Goal: Transaction & Acquisition: Book appointment/travel/reservation

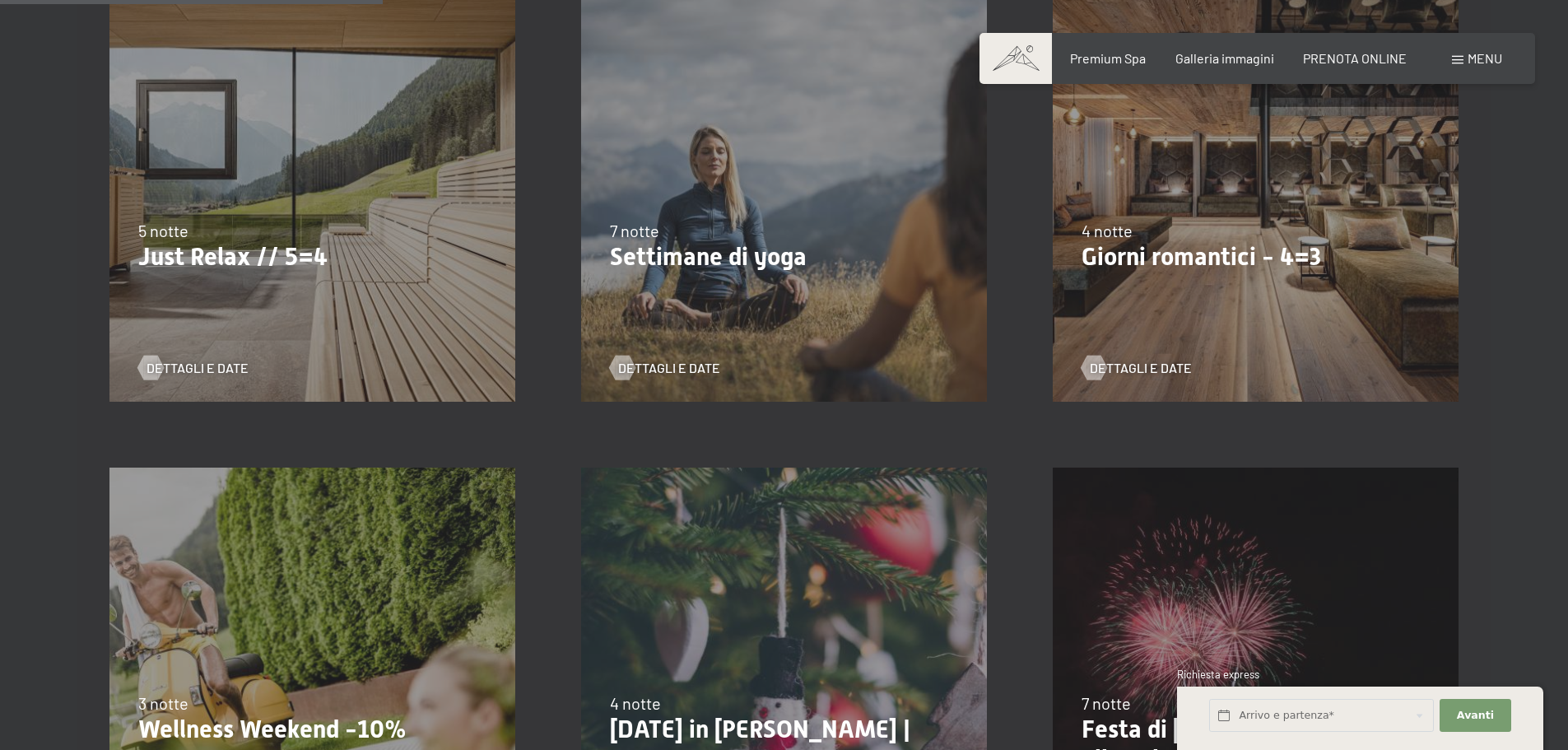
scroll to position [1043, 0]
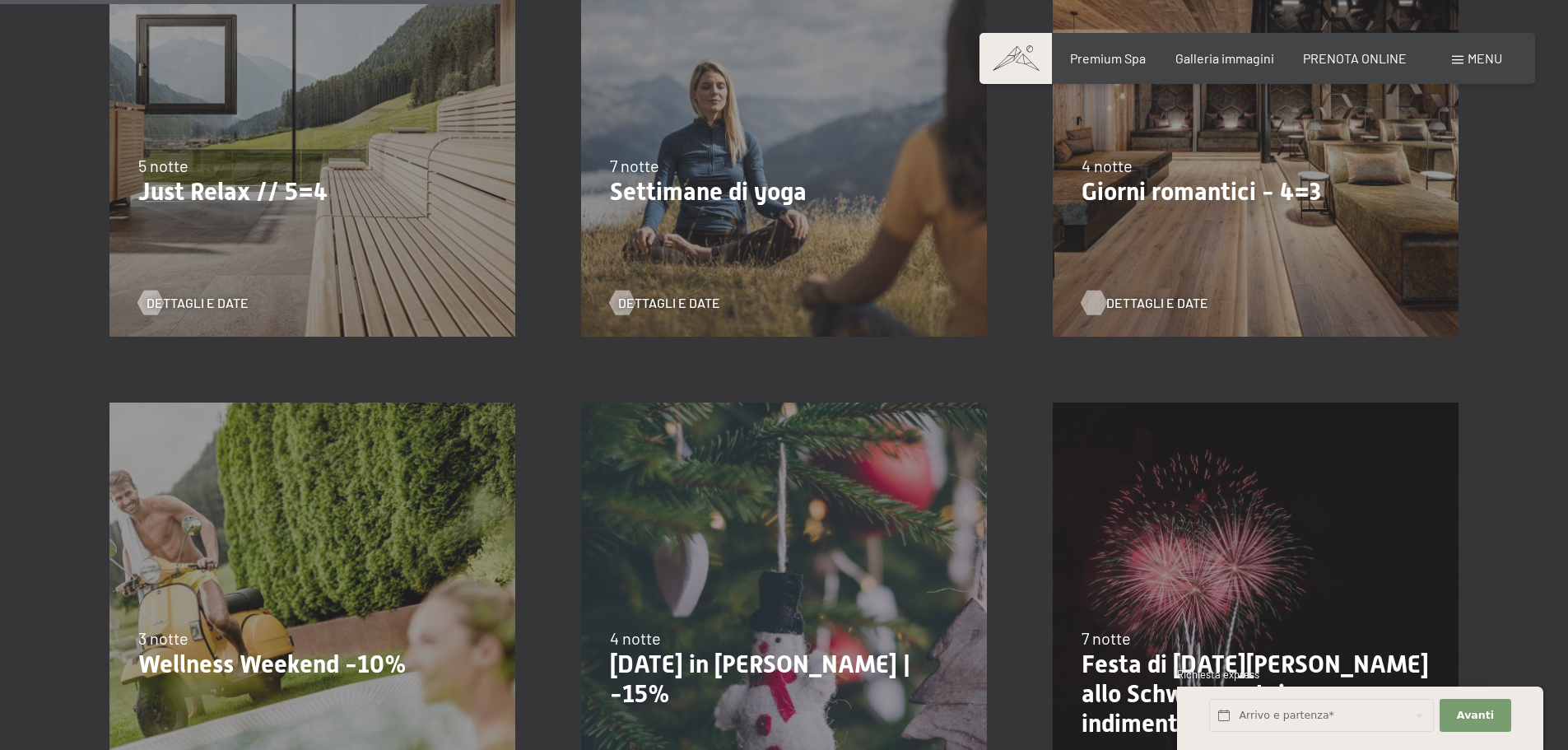
click at [1124, 304] on span "Dettagli e Date" at bounding box center [1157, 302] width 102 height 18
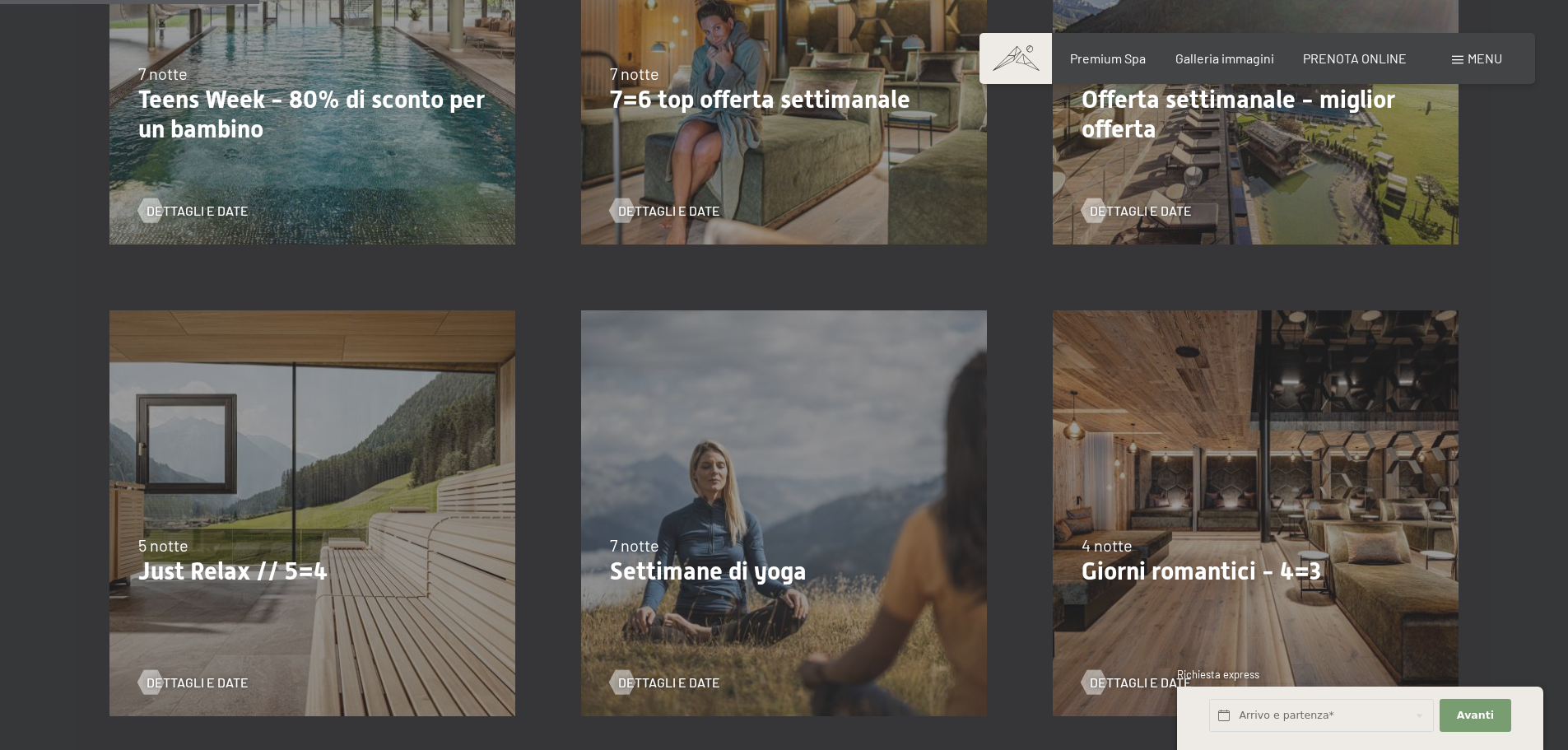
scroll to position [714, 0]
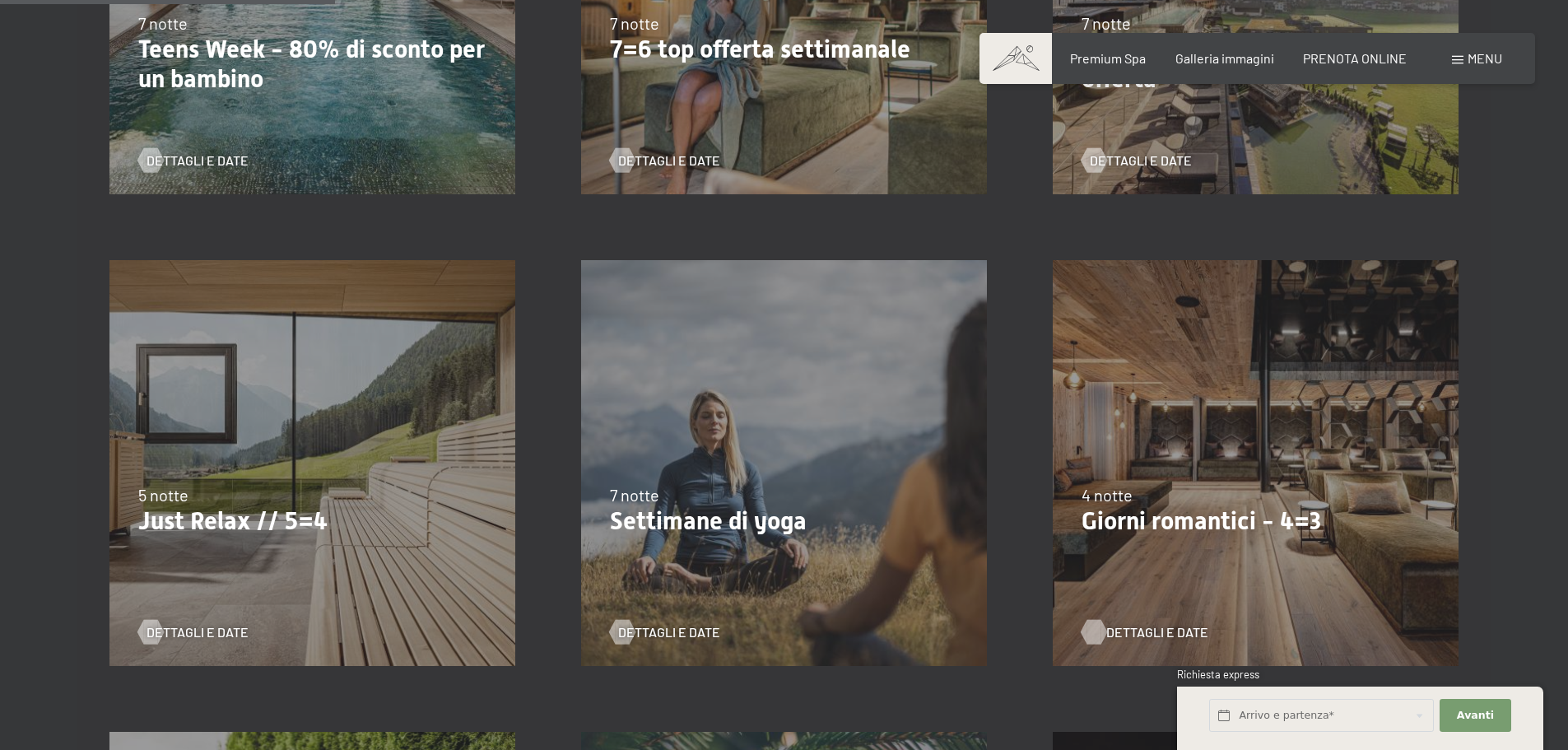
click at [1145, 632] on span "Dettagli e Date" at bounding box center [1157, 632] width 102 height 18
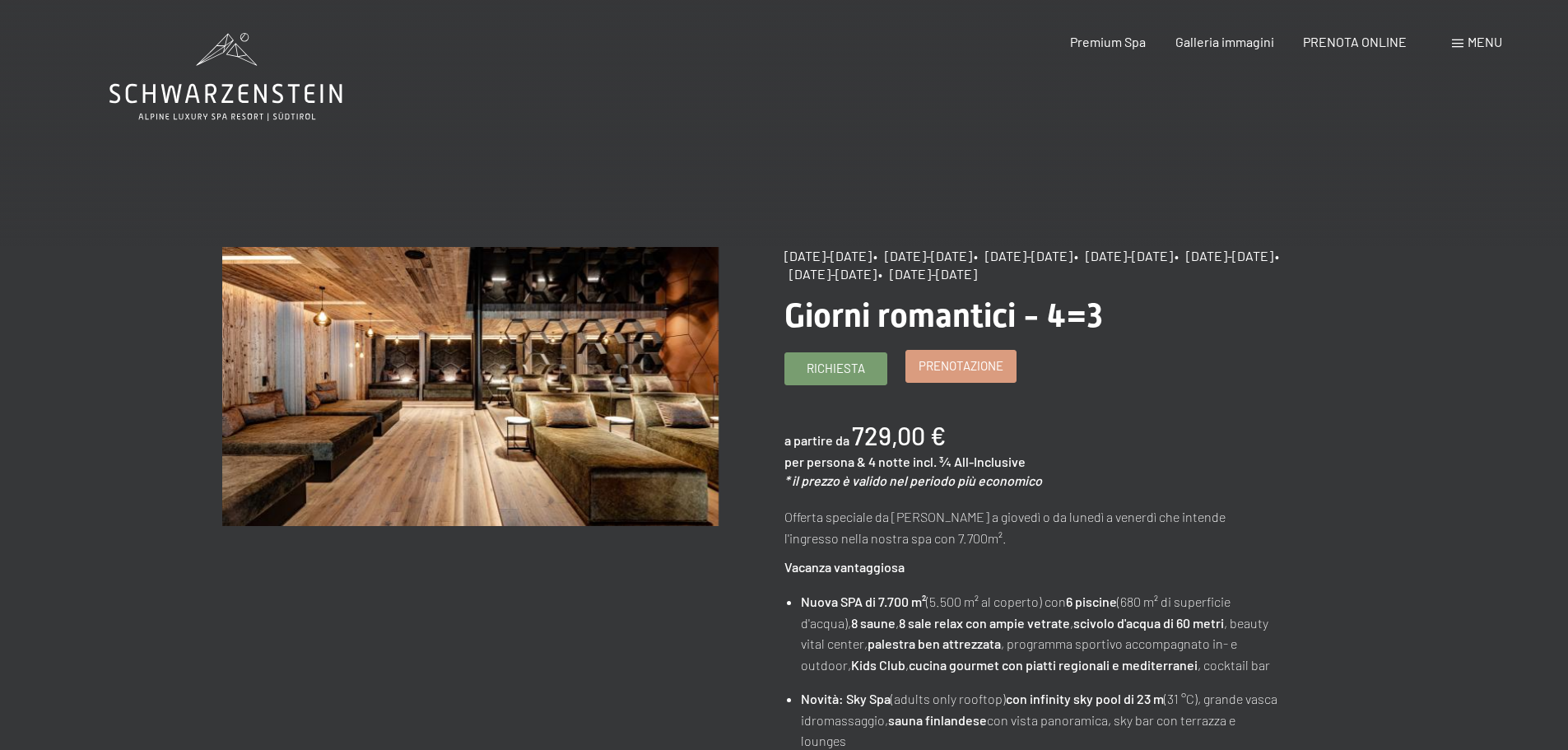
click at [971, 367] on span "Prenotazione" at bounding box center [961, 366] width 85 height 18
click at [988, 360] on span "Prenotazione" at bounding box center [961, 366] width 85 height 18
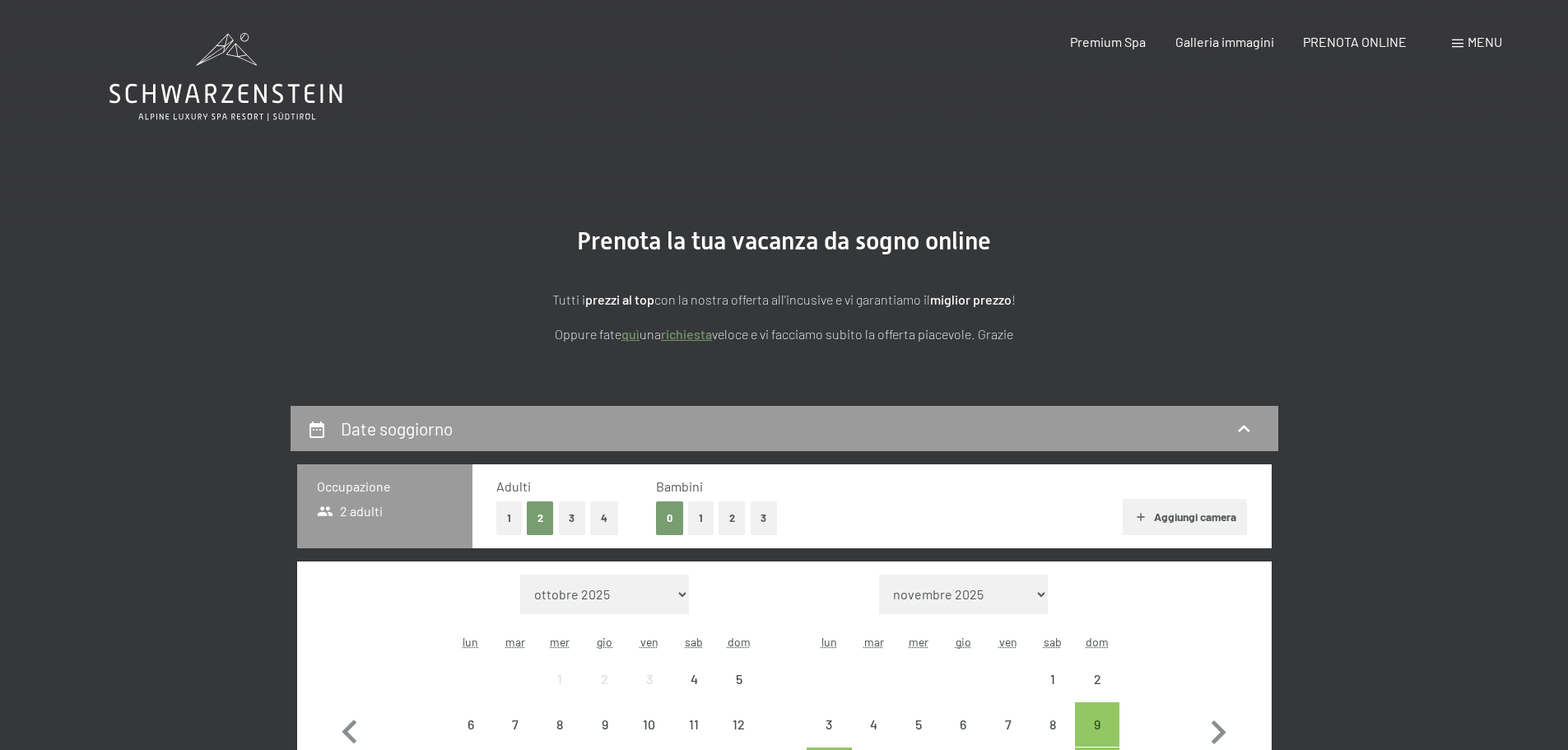
select select "[DATE]"
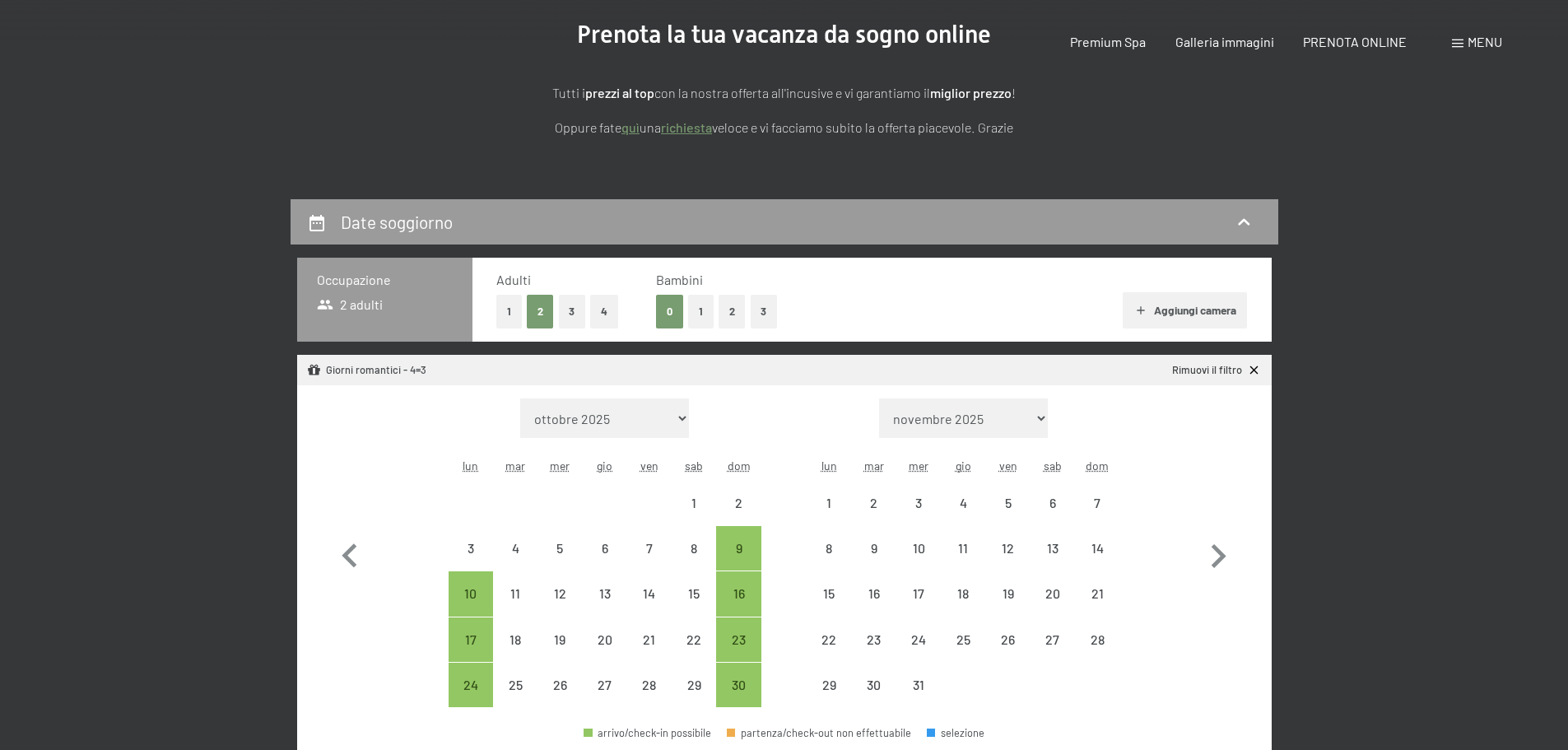
select select "[DATE]"
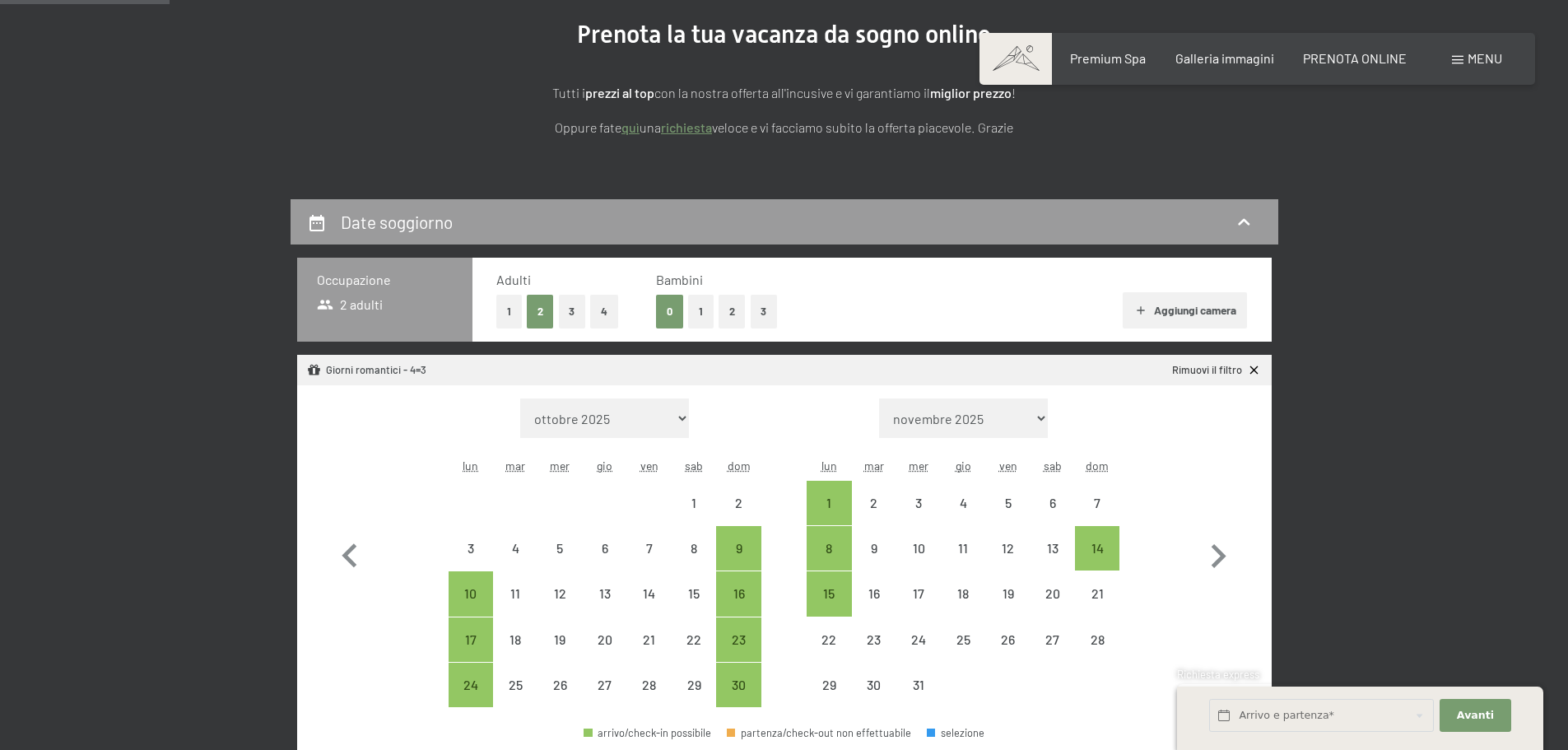
scroll to position [220, 0]
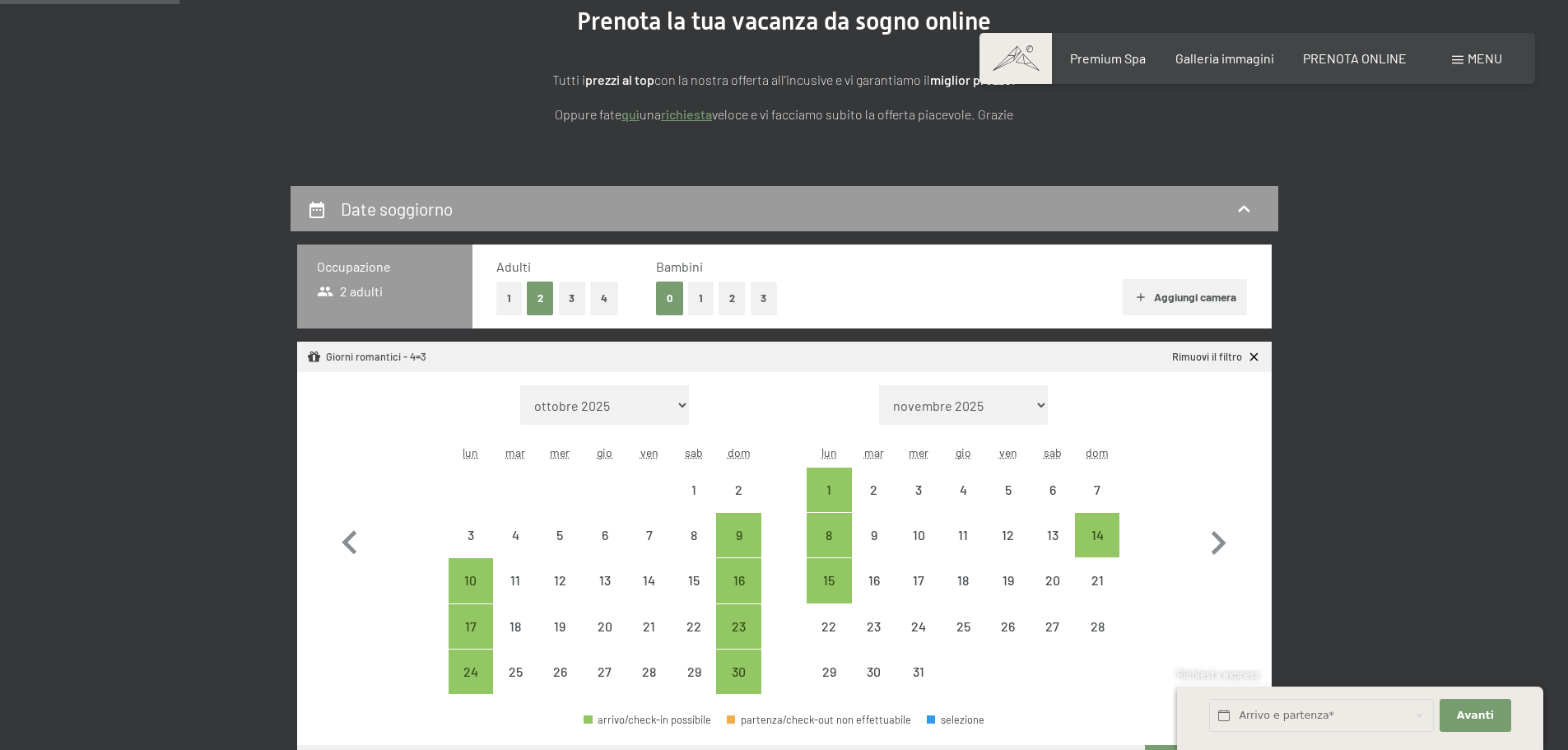
click at [700, 297] on button "1" at bounding box center [701, 299] width 25 height 34
select select "[DATE]"
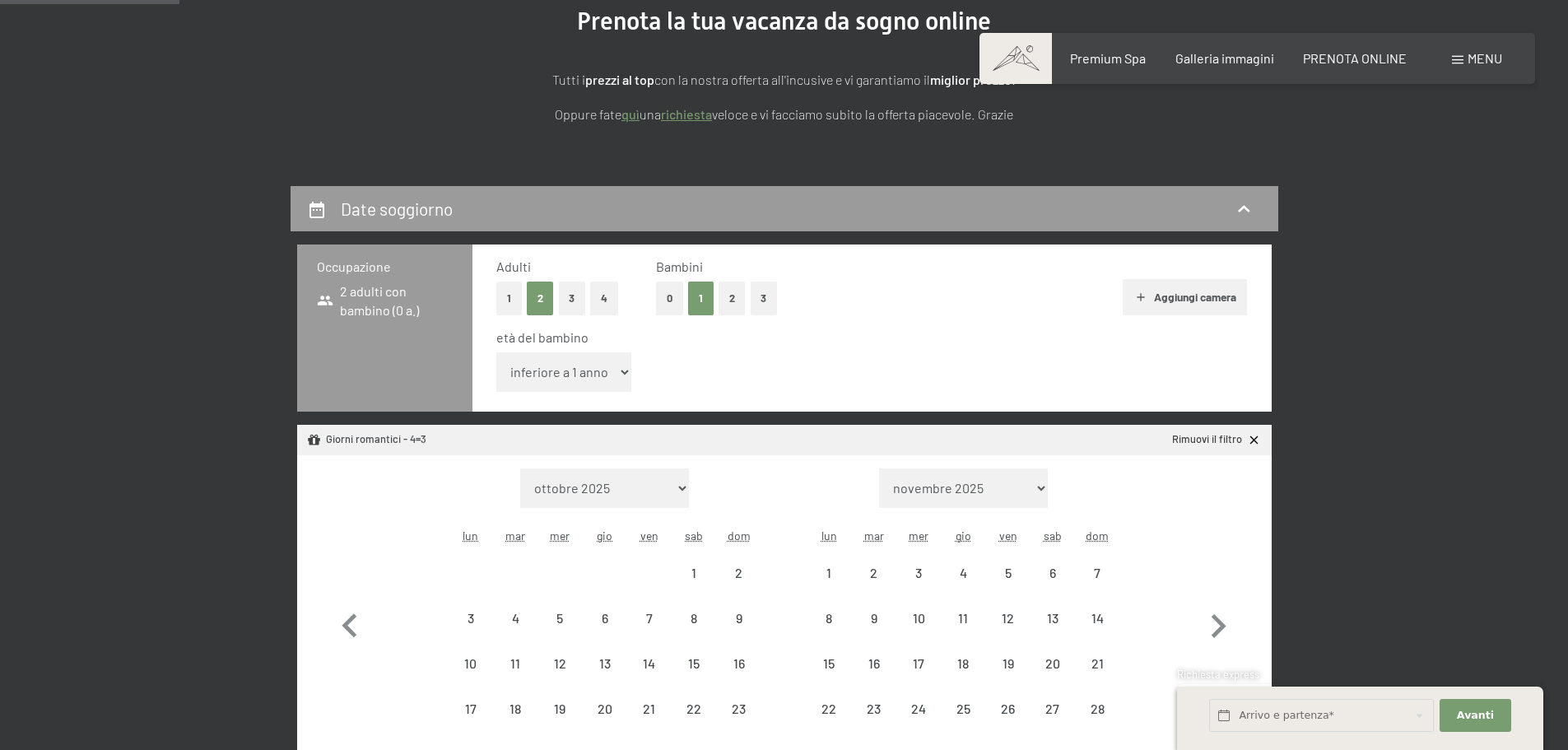
select select "[DATE]"
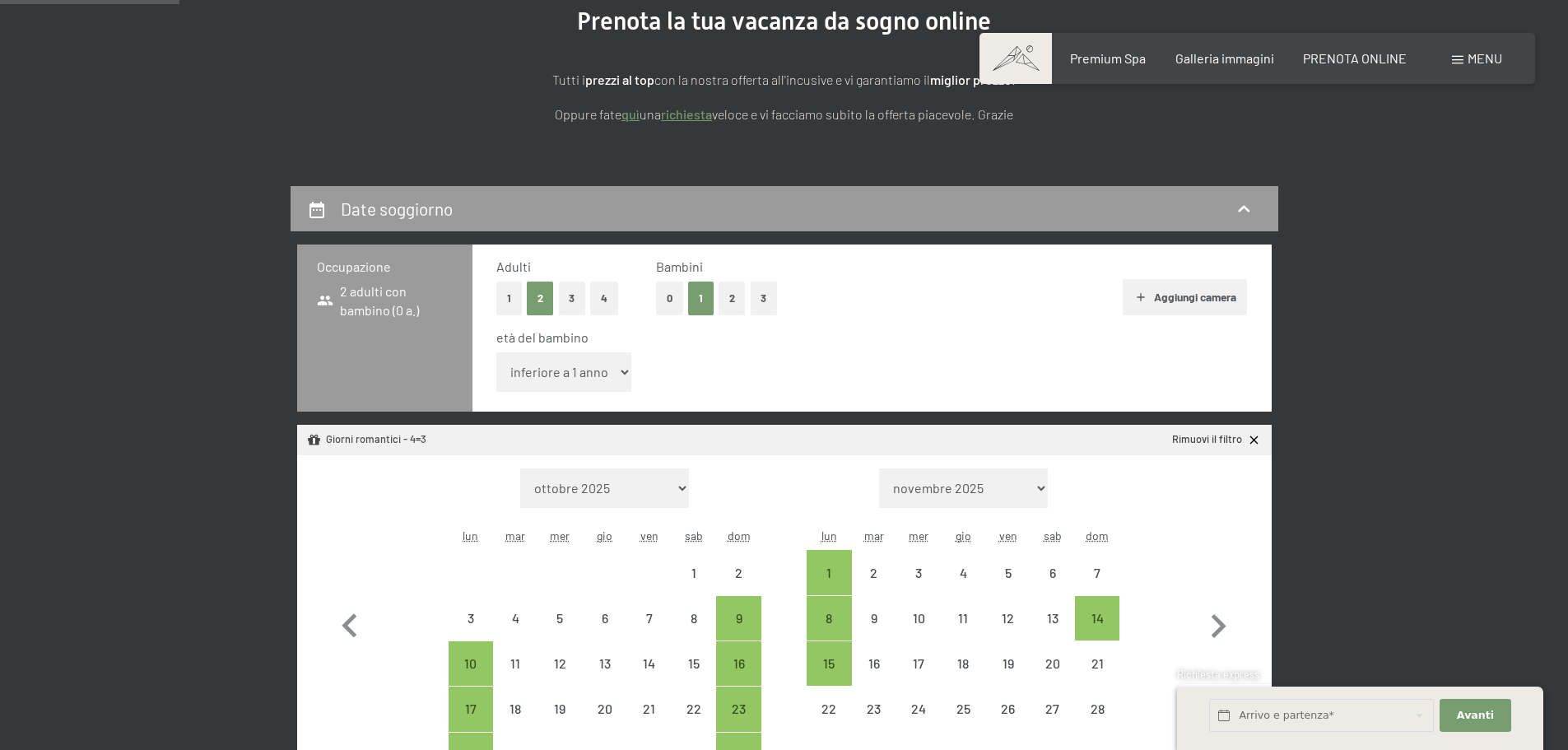
click at [612, 370] on select "inferiore a 1 anno 1 anno 2 anni 3 anni 4 anni 5 anni 6 anni 7 anni 8 anni 9 an…" at bounding box center [564, 372] width 136 height 39
select select "16"
click at [496, 353] on select "inferiore a 1 anno 1 anno 2 anni 3 anni 4 anni 5 anni 6 anni 7 anni 8 anni 9 an…" at bounding box center [564, 372] width 136 height 39
select select "[DATE]"
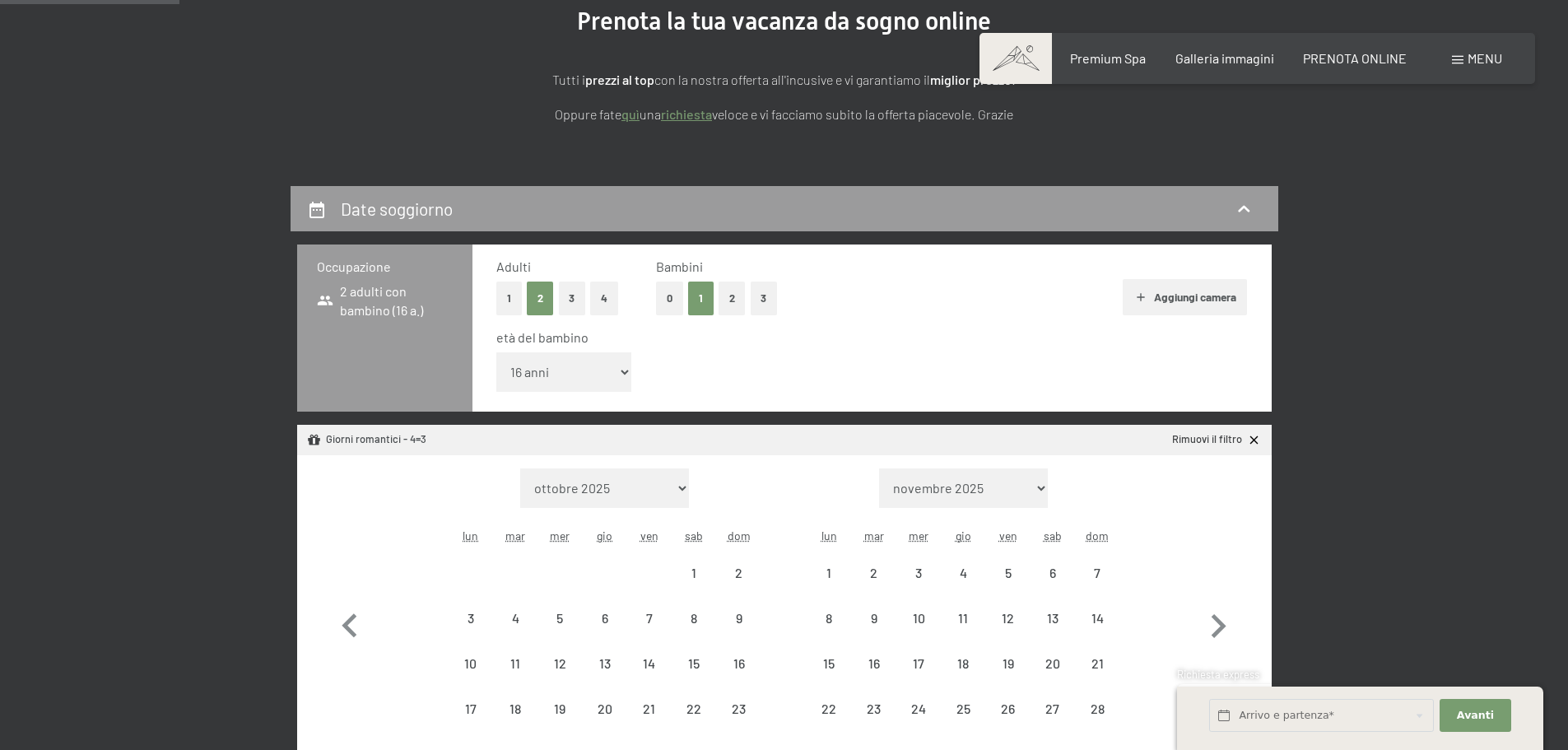
select select "[DATE]"
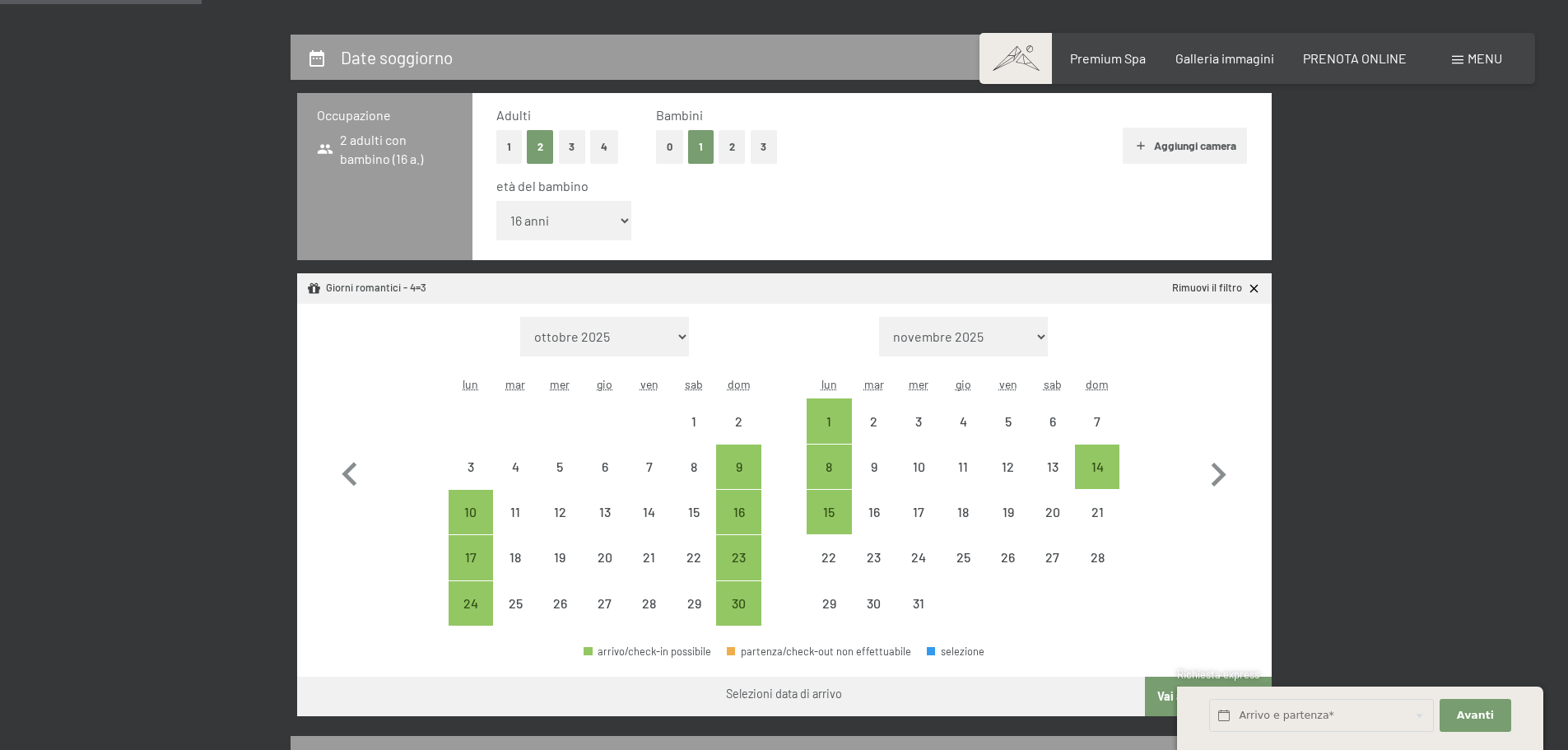
scroll to position [438, 0]
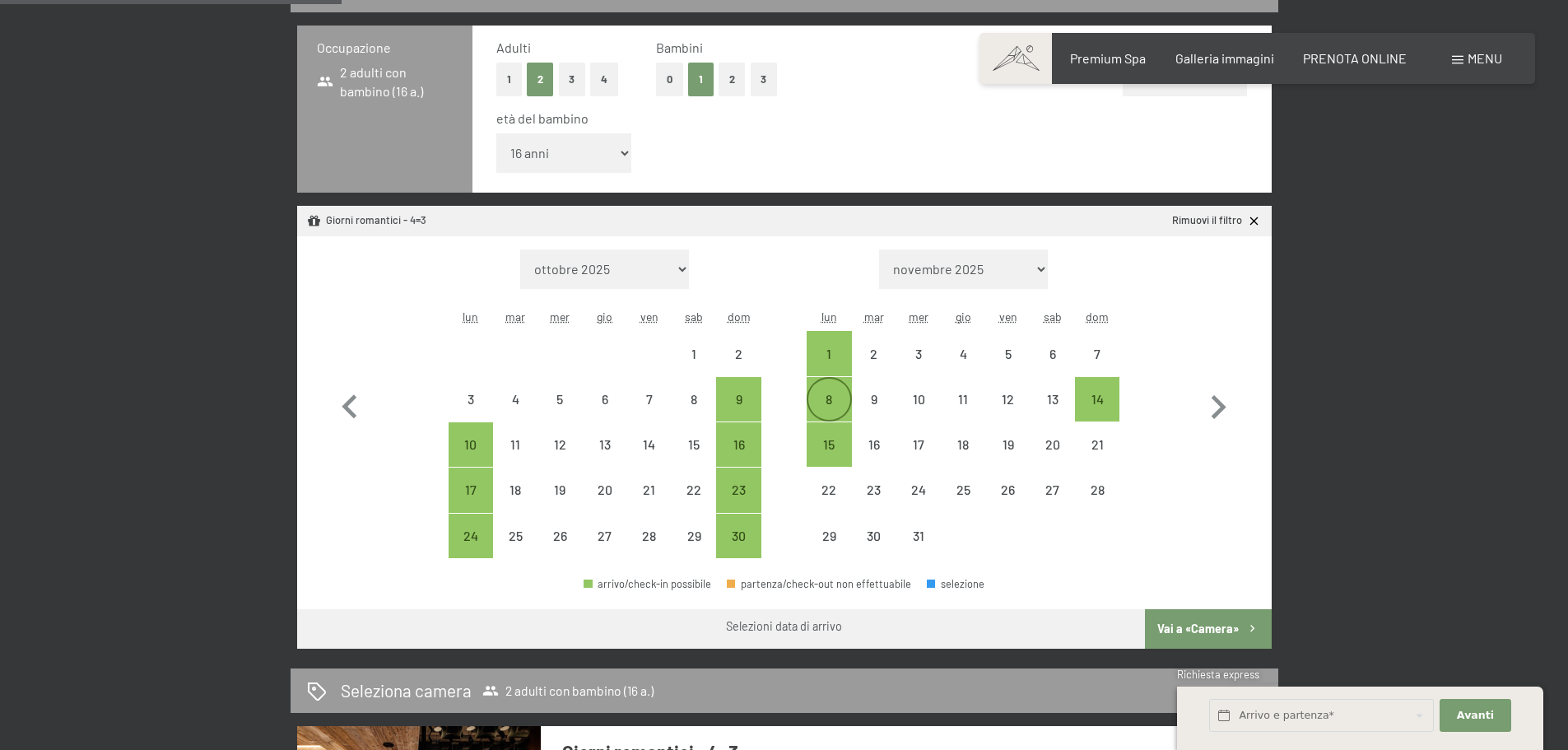
click at [830, 396] on div "8" at bounding box center [828, 413] width 41 height 41
select select "[DATE]"
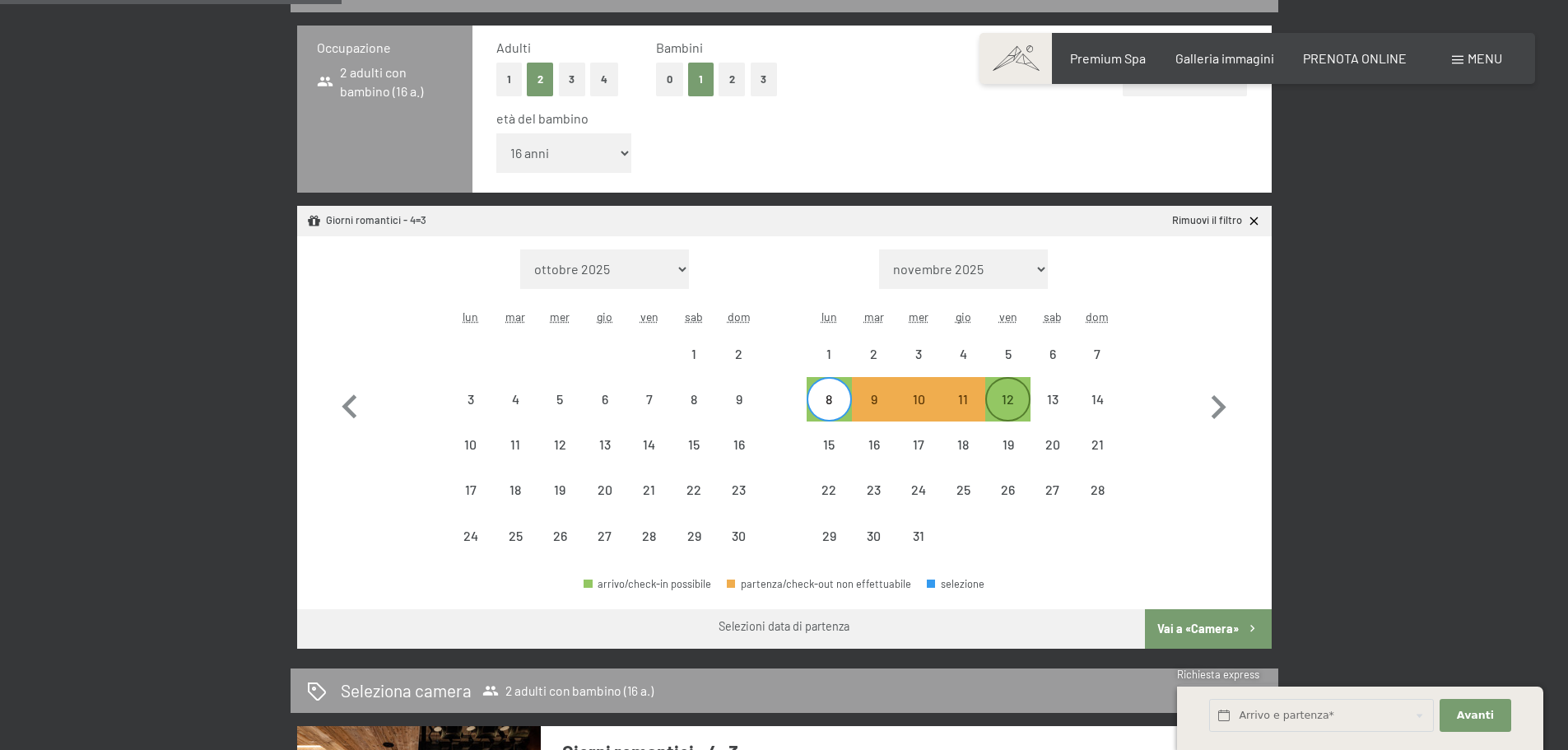
click at [1007, 399] on div "12" at bounding box center [1007, 413] width 41 height 41
select select "[DATE]"
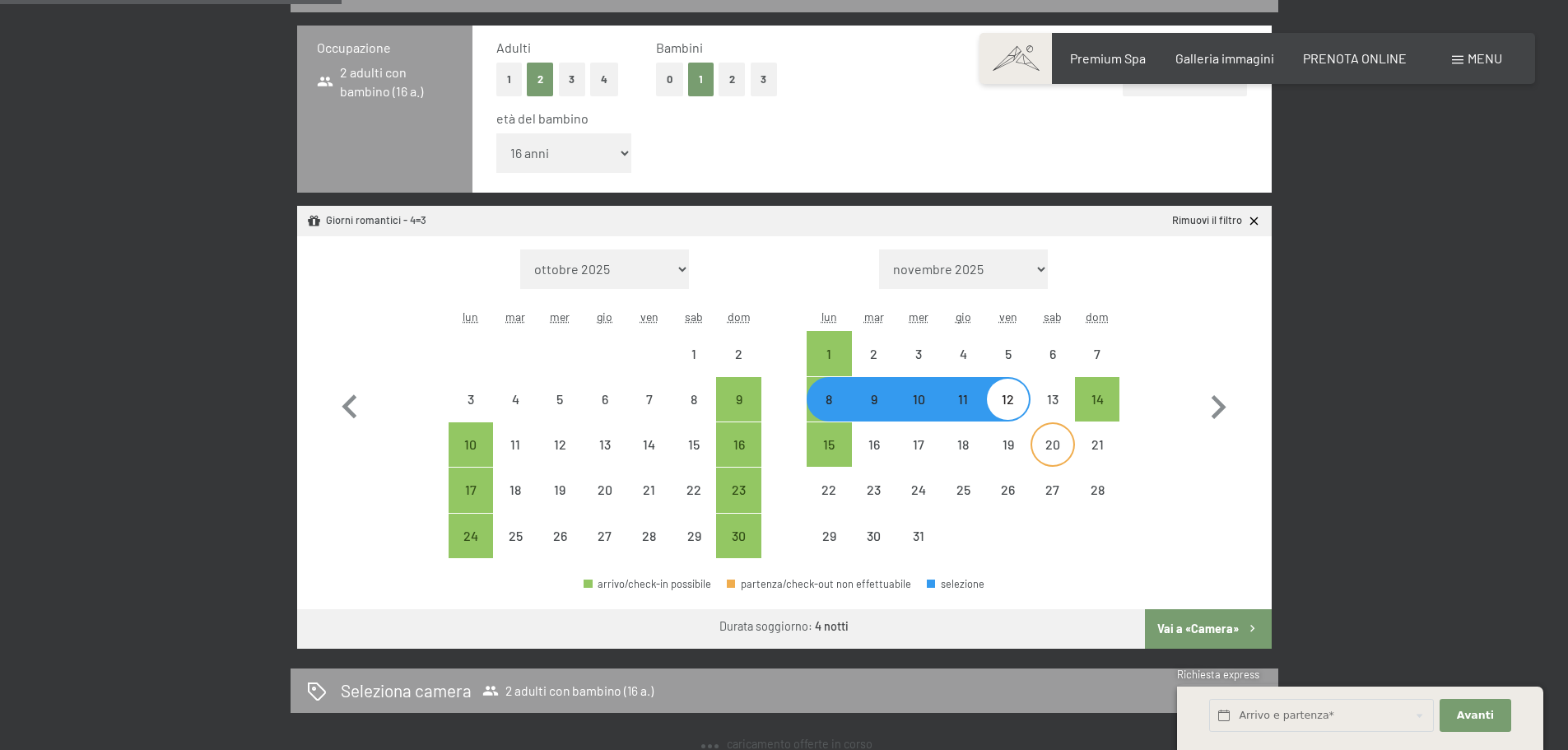
select select "[DATE]"
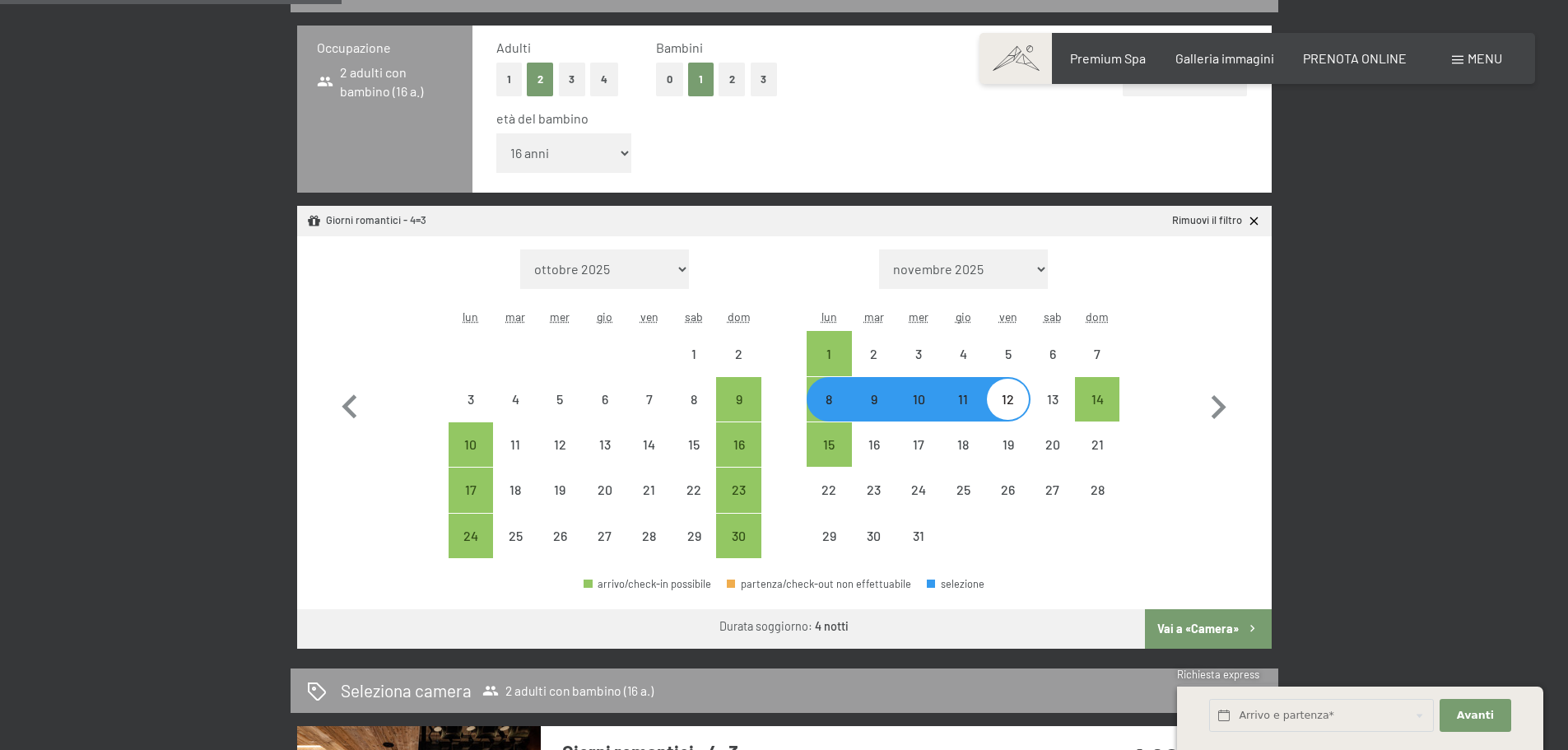
click at [1232, 621] on button "Vai a «Camera»" at bounding box center [1207, 629] width 126 height 39
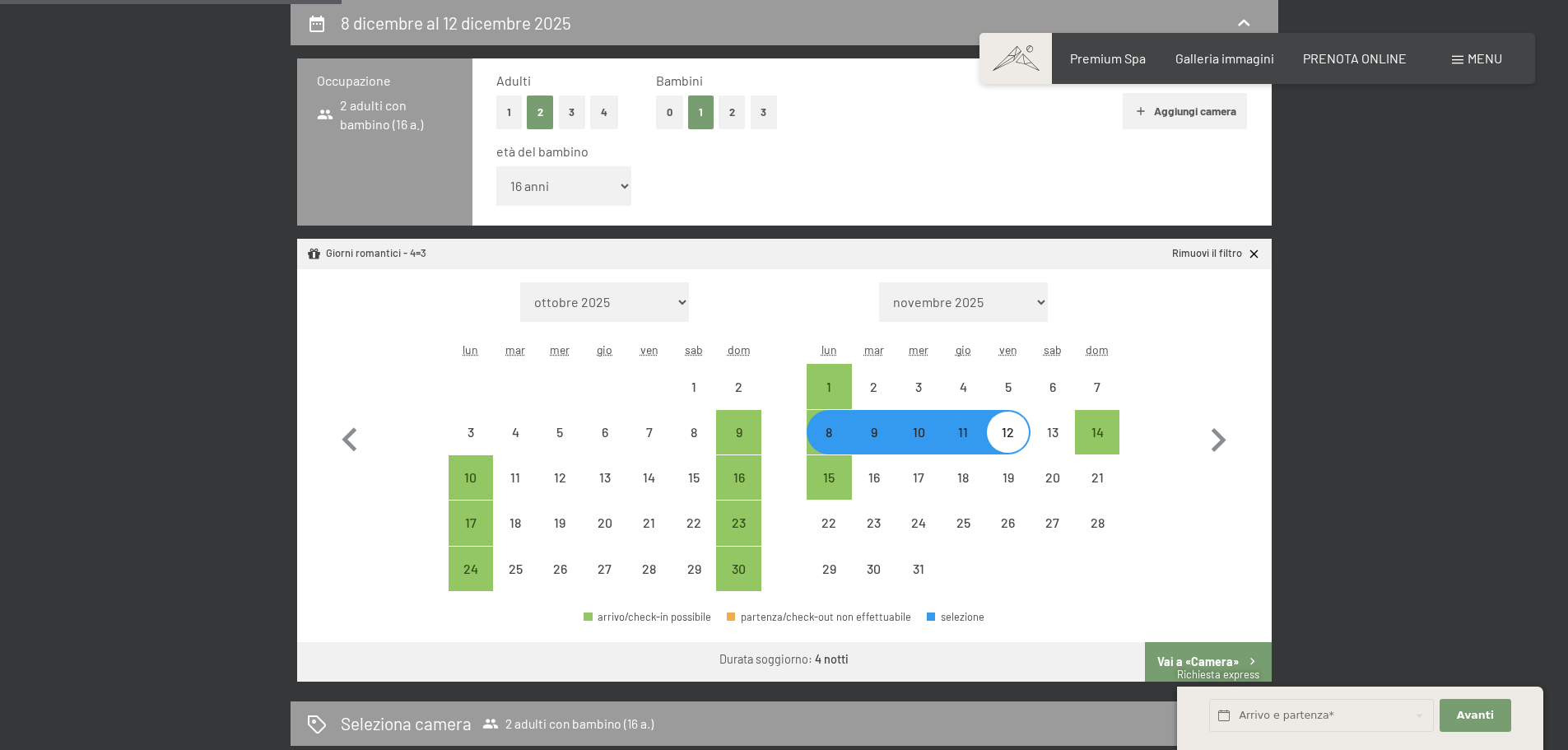
select select "[DATE]"
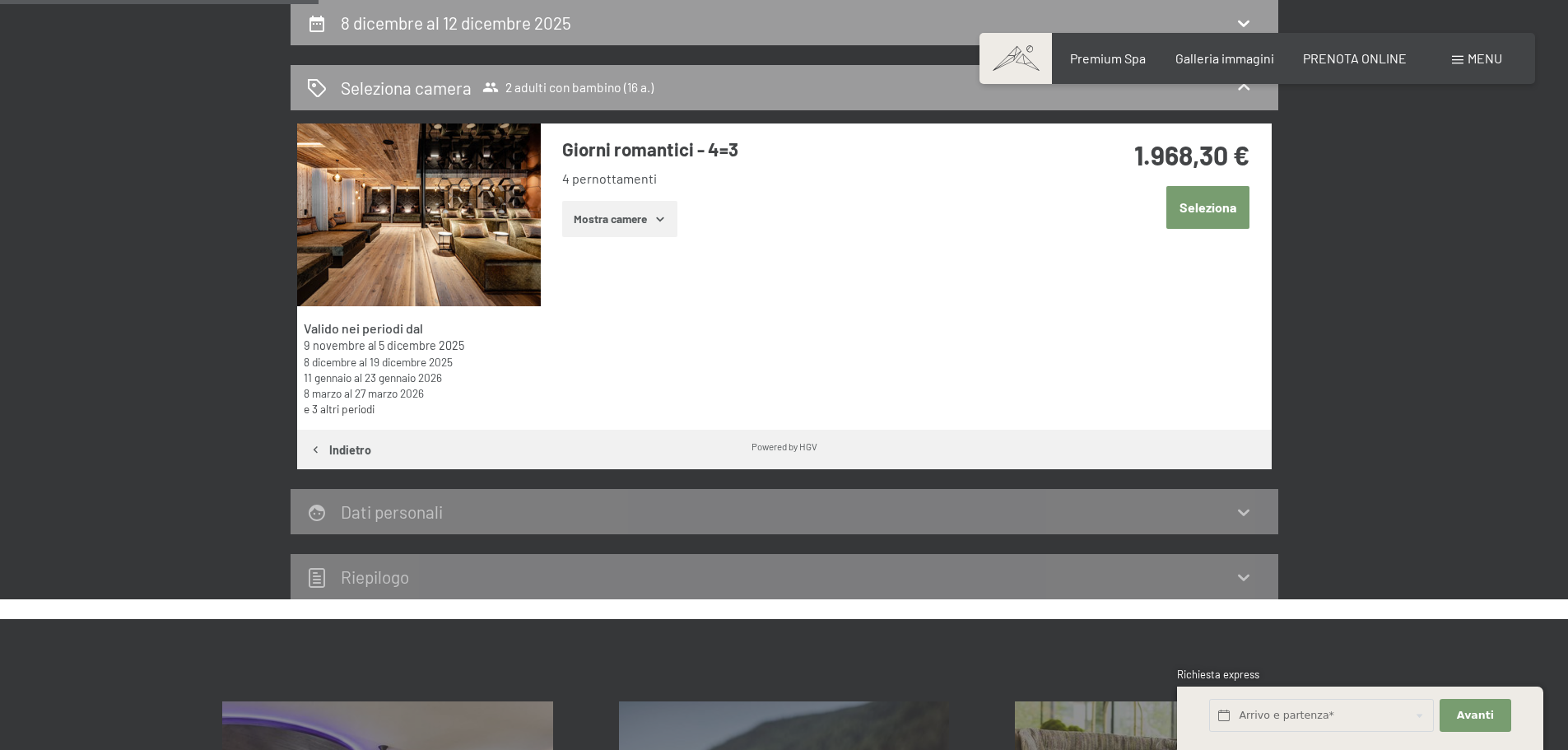
click at [645, 215] on button "Mostra camere" at bounding box center [620, 218] width 116 height 36
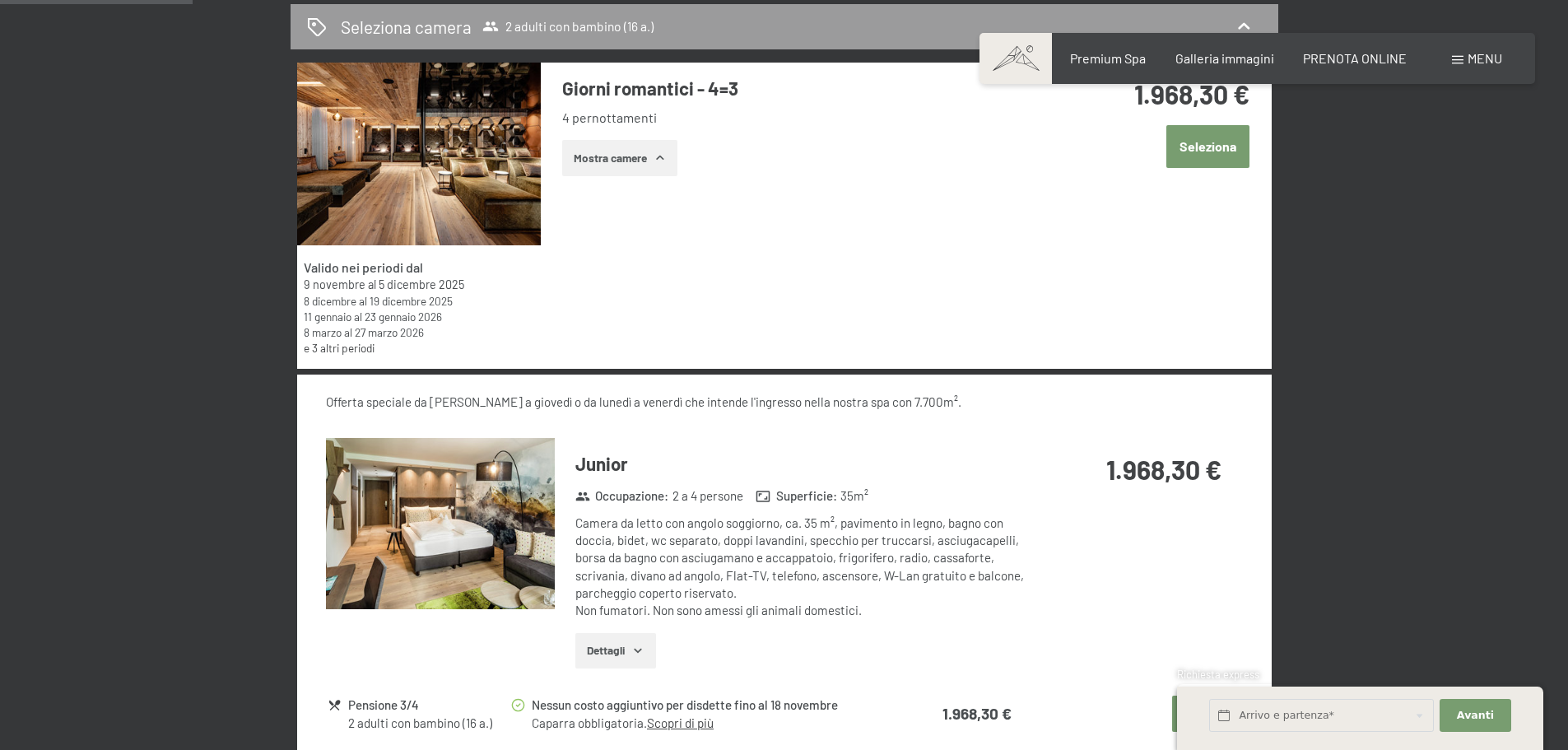
scroll to position [461, 0]
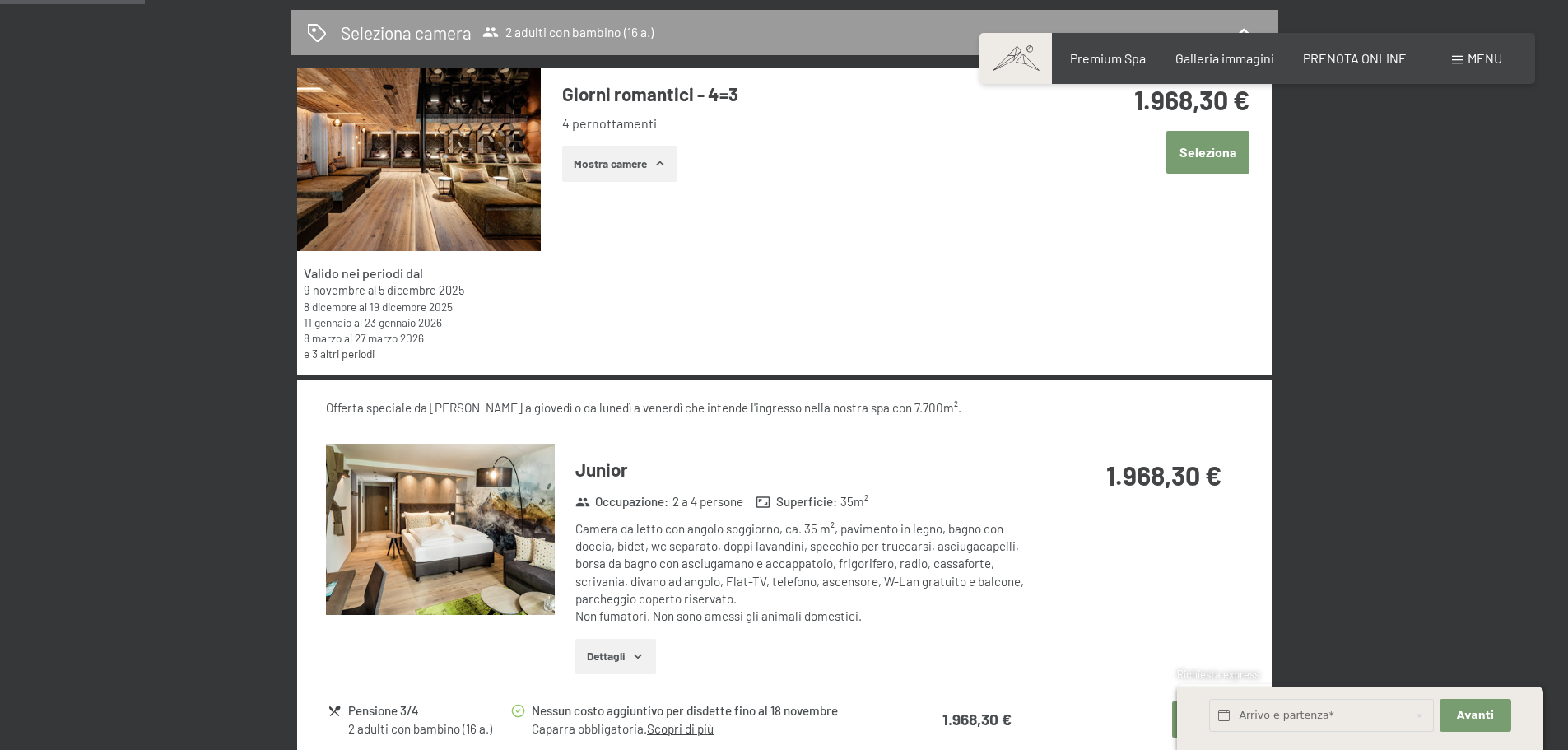
click at [640, 655] on icon "button" at bounding box center [638, 656] width 13 height 13
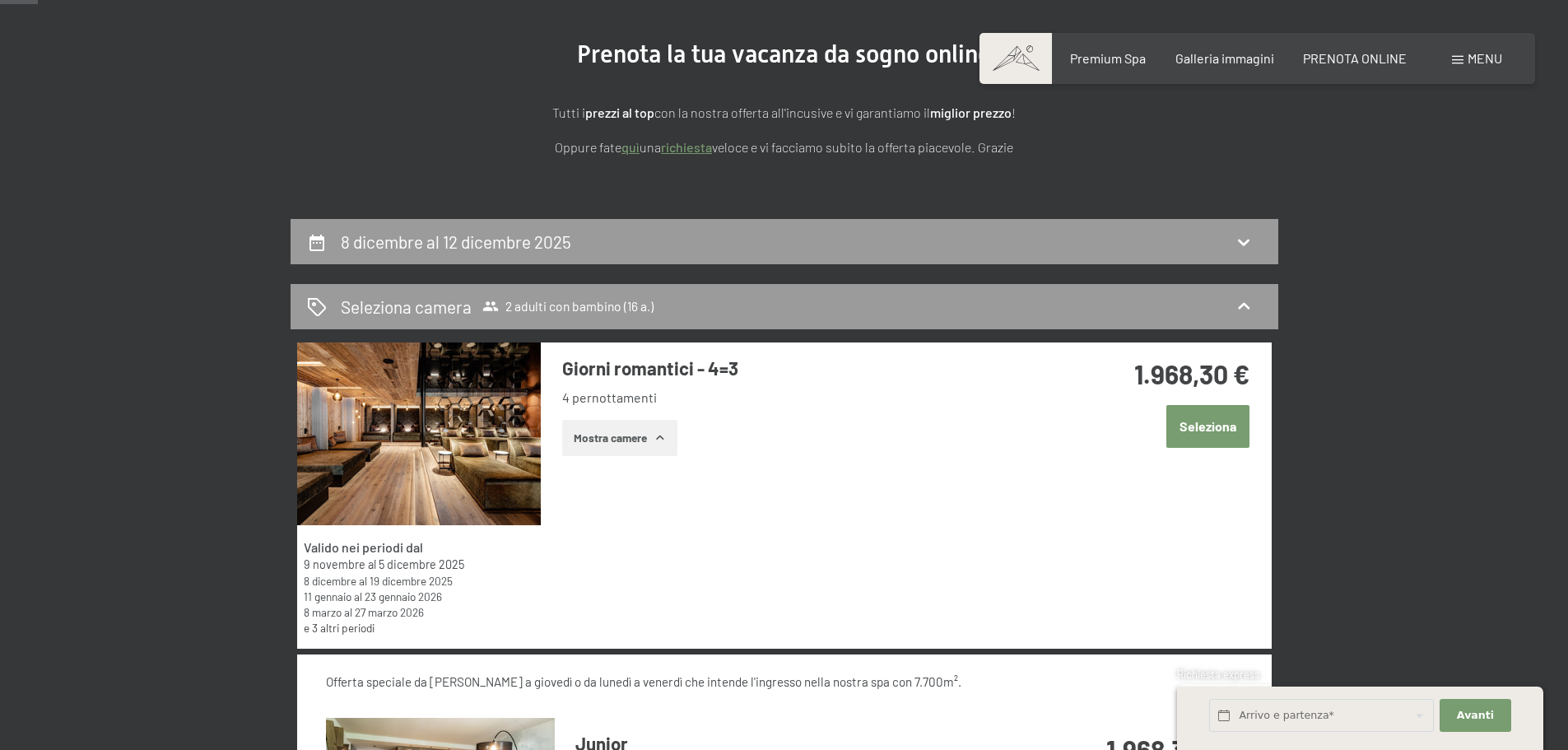
scroll to position [0, 0]
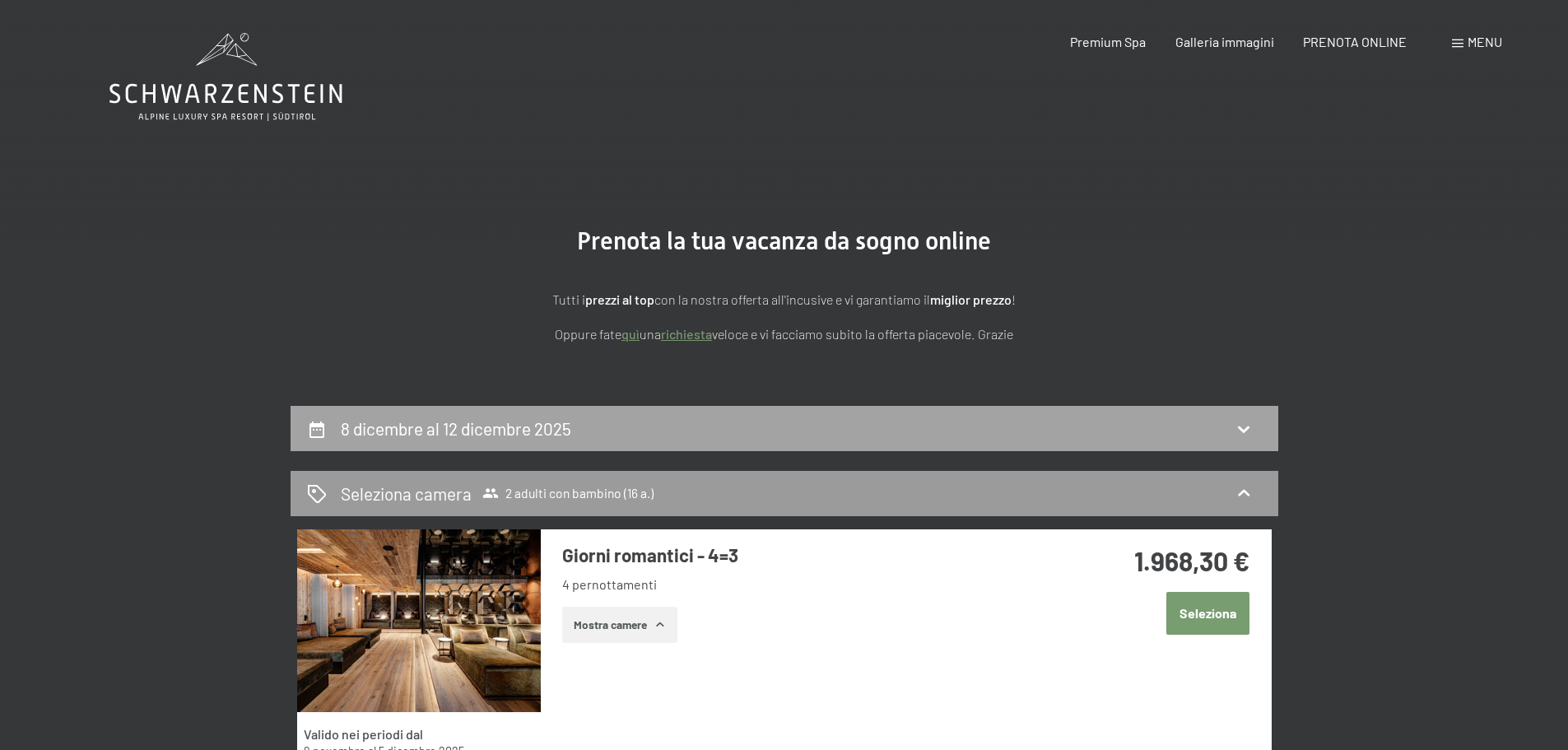
click at [506, 419] on h2 "8 dicembre al 12 dicembre 2025" at bounding box center [455, 428] width 230 height 21
select select "16"
select select "[DATE]"
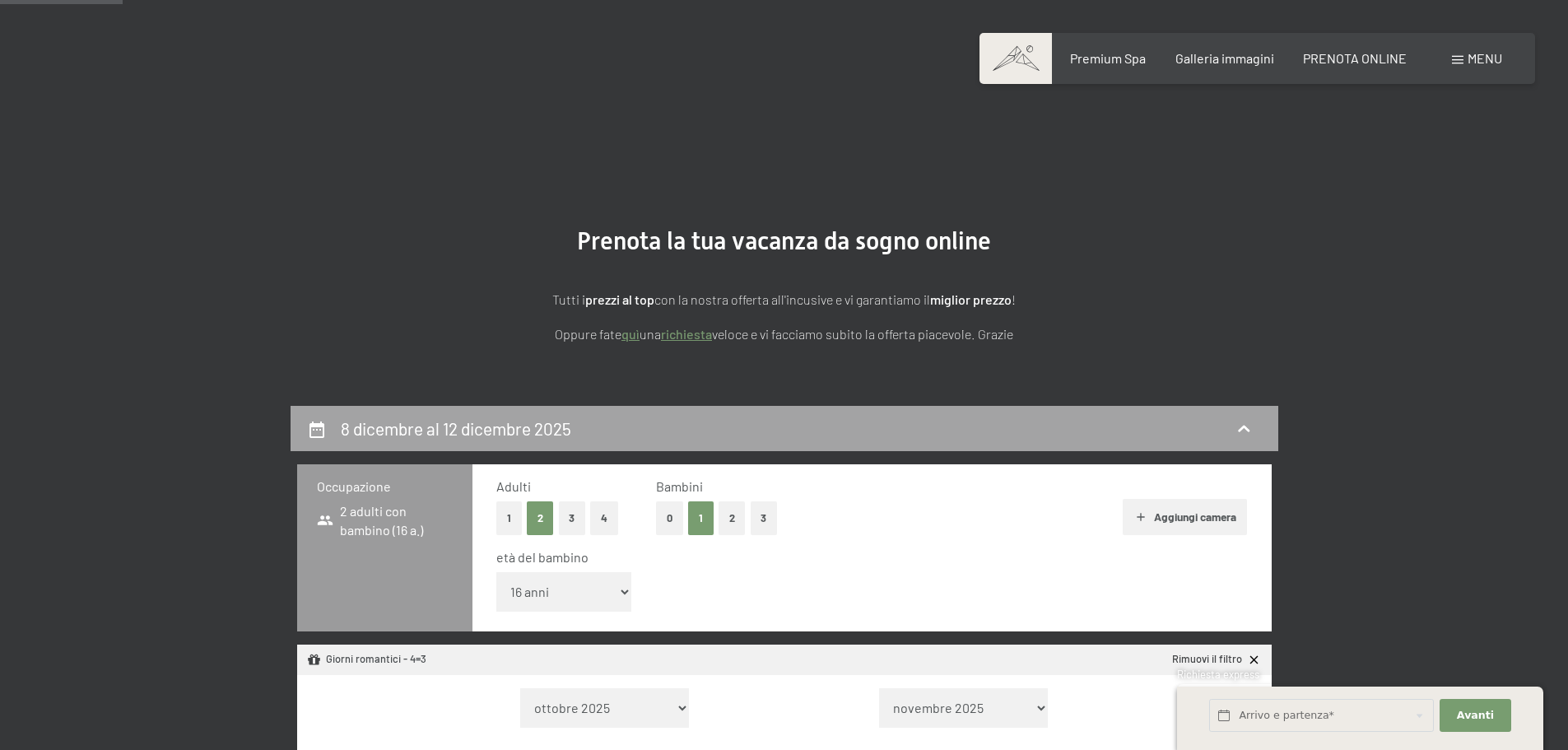
scroll to position [406, 0]
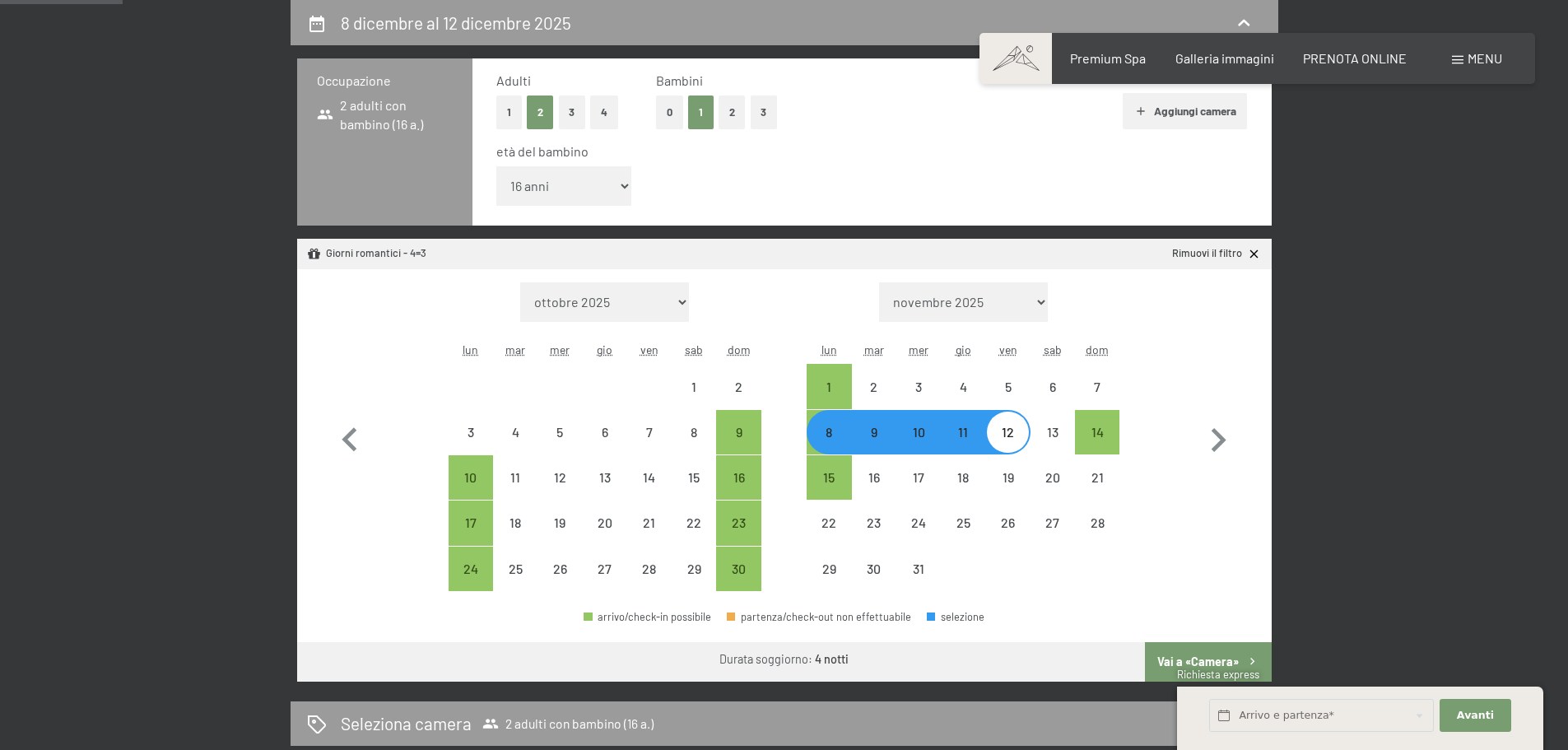
click at [1186, 371] on div "Mese/anno ottobre 2025 novembre 2025 dicembre 2025 gennaio 2026 febbraio 2026 m…" at bounding box center [784, 438] width 916 height 310
click at [824, 370] on div "1" at bounding box center [828, 386] width 41 height 41
select select "[DATE]"
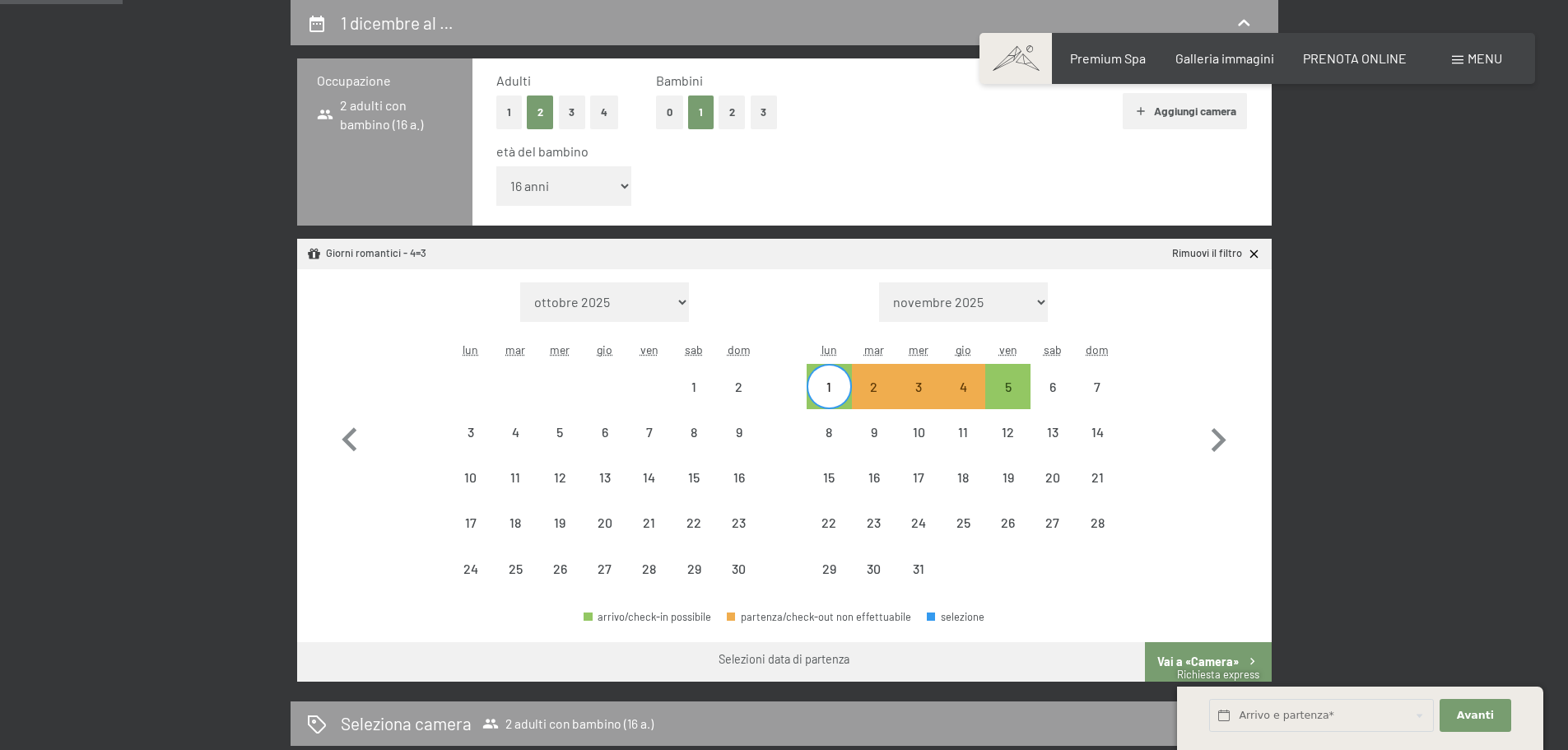
click at [1341, 388] on div "1 dicembre al … Occupazione 2 adulti con bambino (16 a.) Adulti 1 2 3 4 Bambini…" at bounding box center [784, 438] width 1123 height 876
click at [351, 438] on icon "button" at bounding box center [349, 439] width 48 height 48
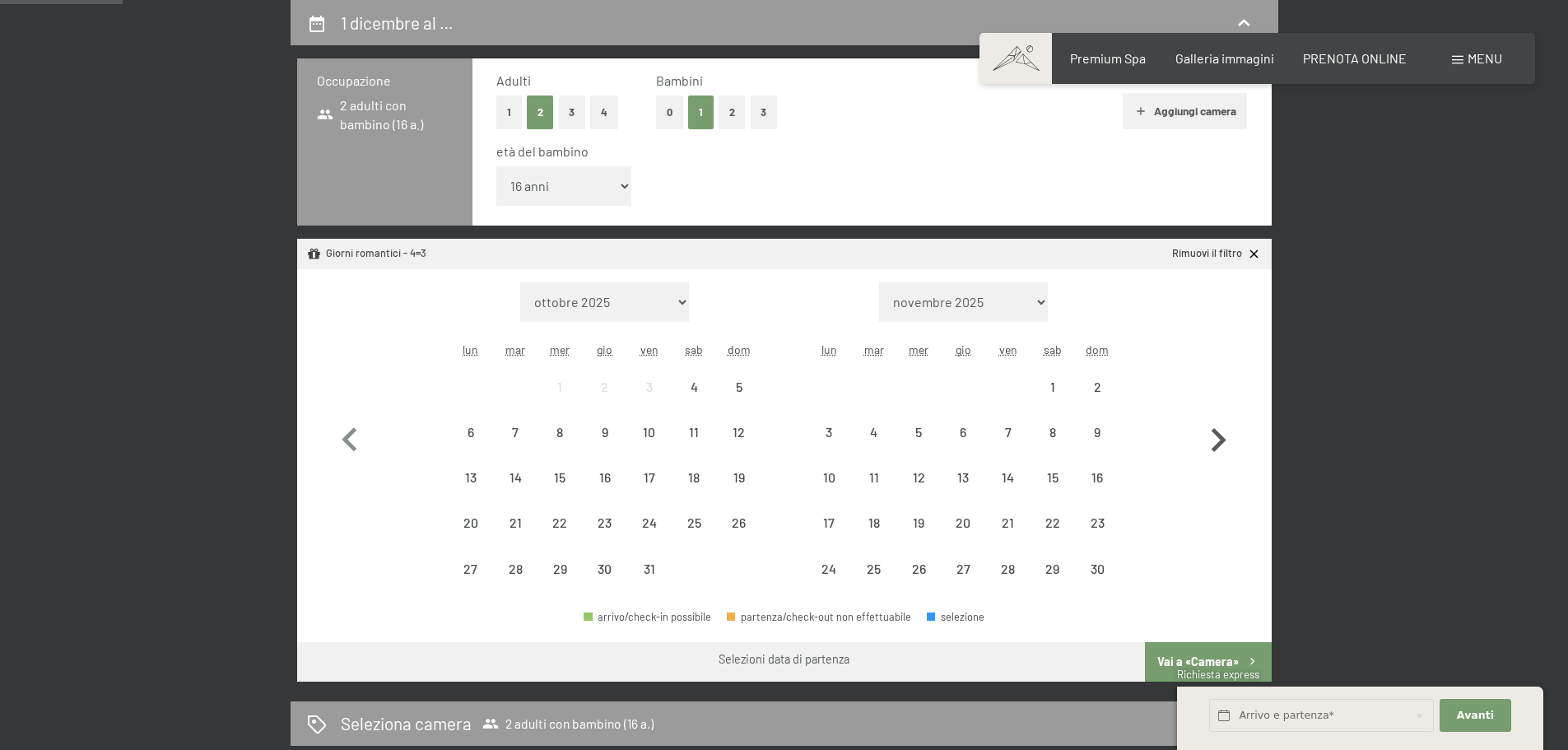
click at [1217, 445] on icon "button" at bounding box center [1219, 440] width 15 height 24
select select "[DATE]"
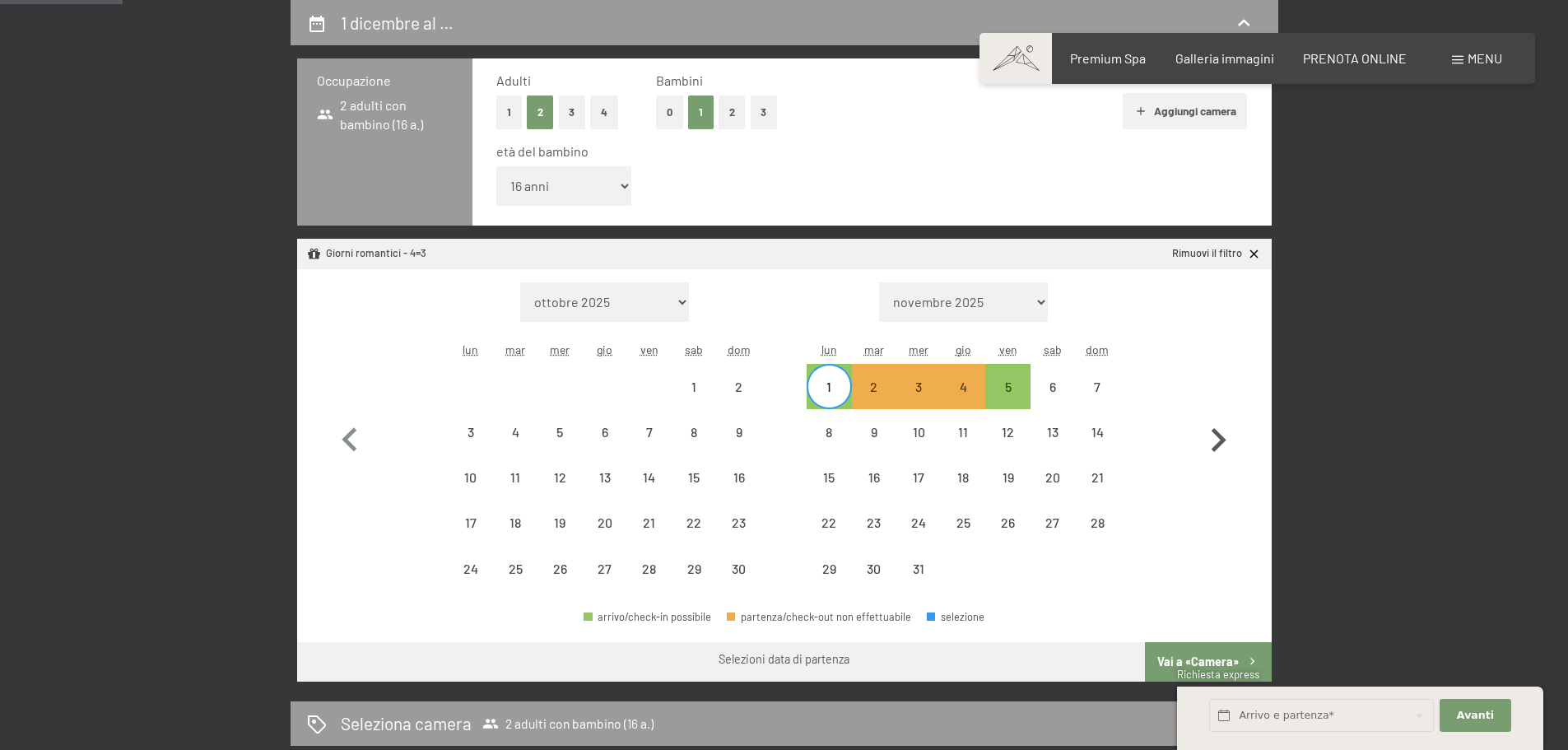
click at [1217, 445] on icon "button" at bounding box center [1219, 440] width 15 height 24
select select "[DATE]"
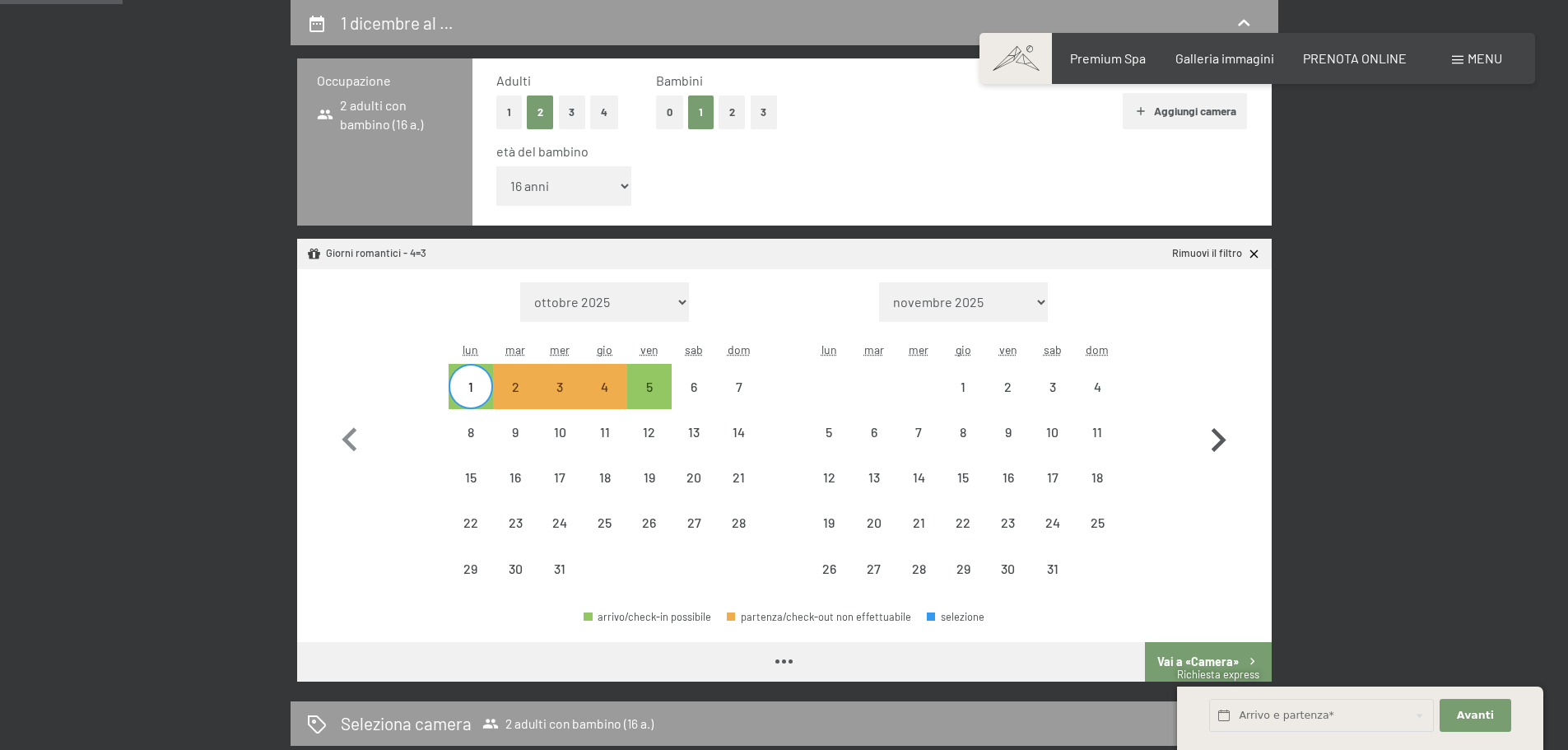
select select "[DATE]"
click at [346, 440] on icon "button" at bounding box center [349, 439] width 15 height 24
select select "[DATE]"
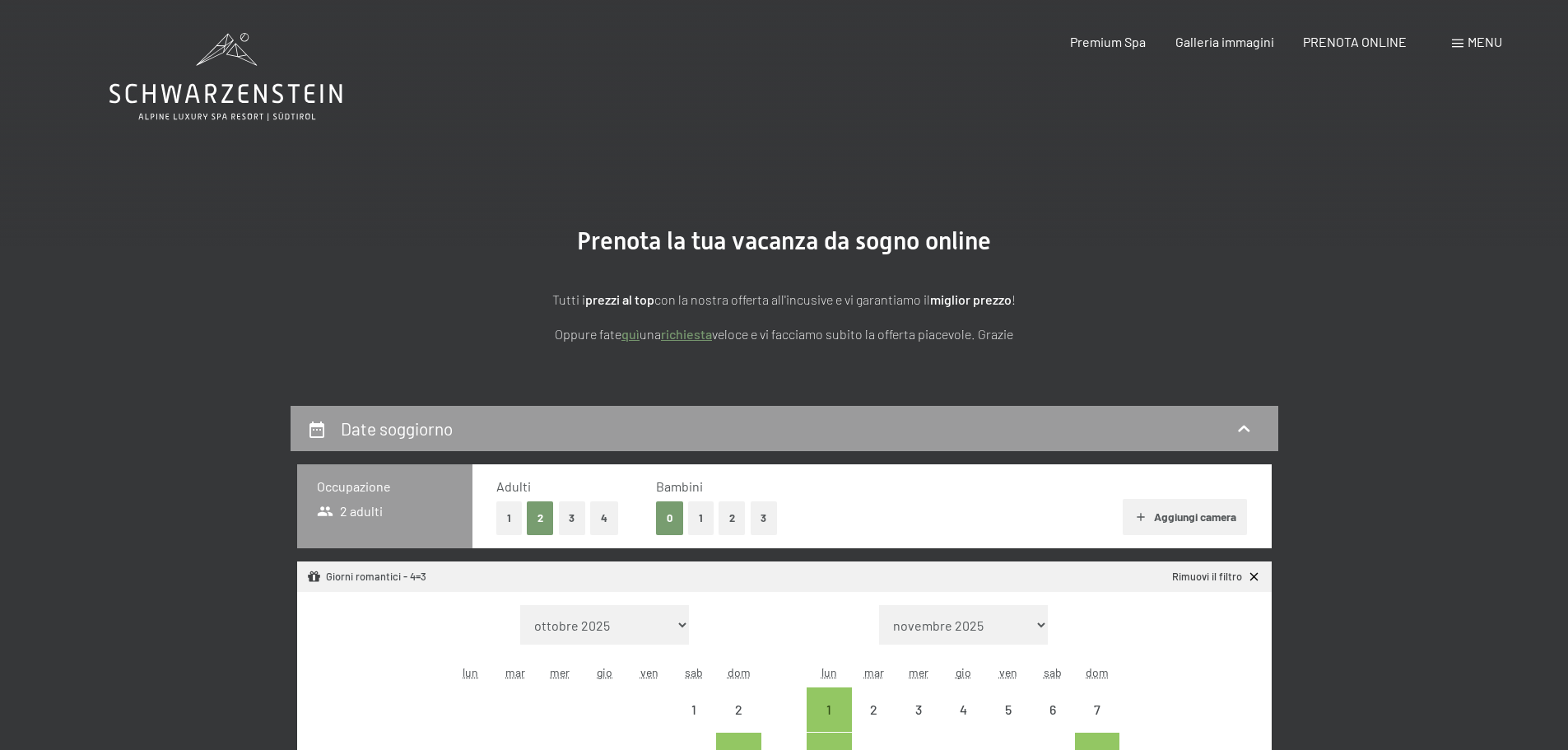
select select "[DATE]"
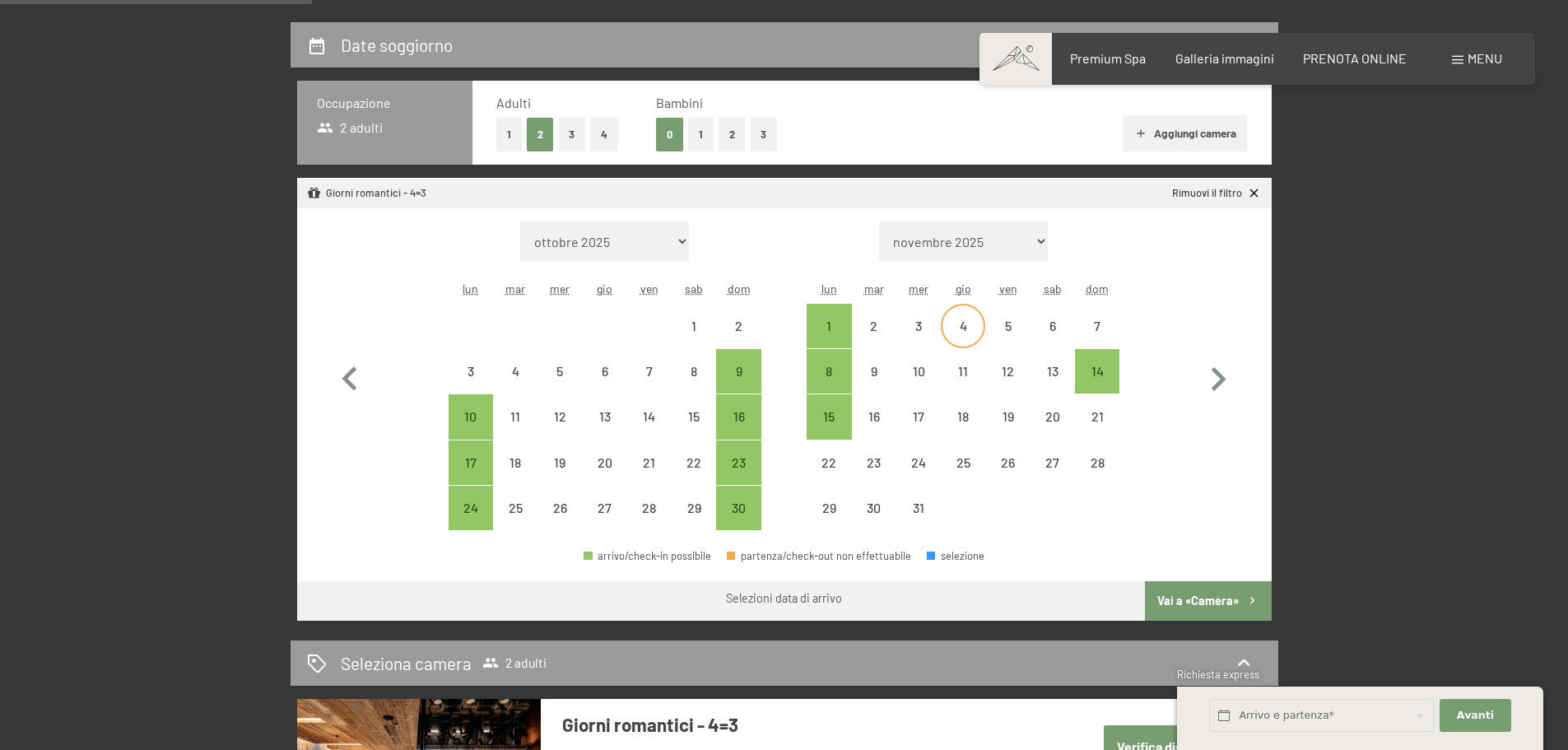
scroll to position [384, 0]
click at [351, 381] on icon "button" at bounding box center [349, 378] width 48 height 48
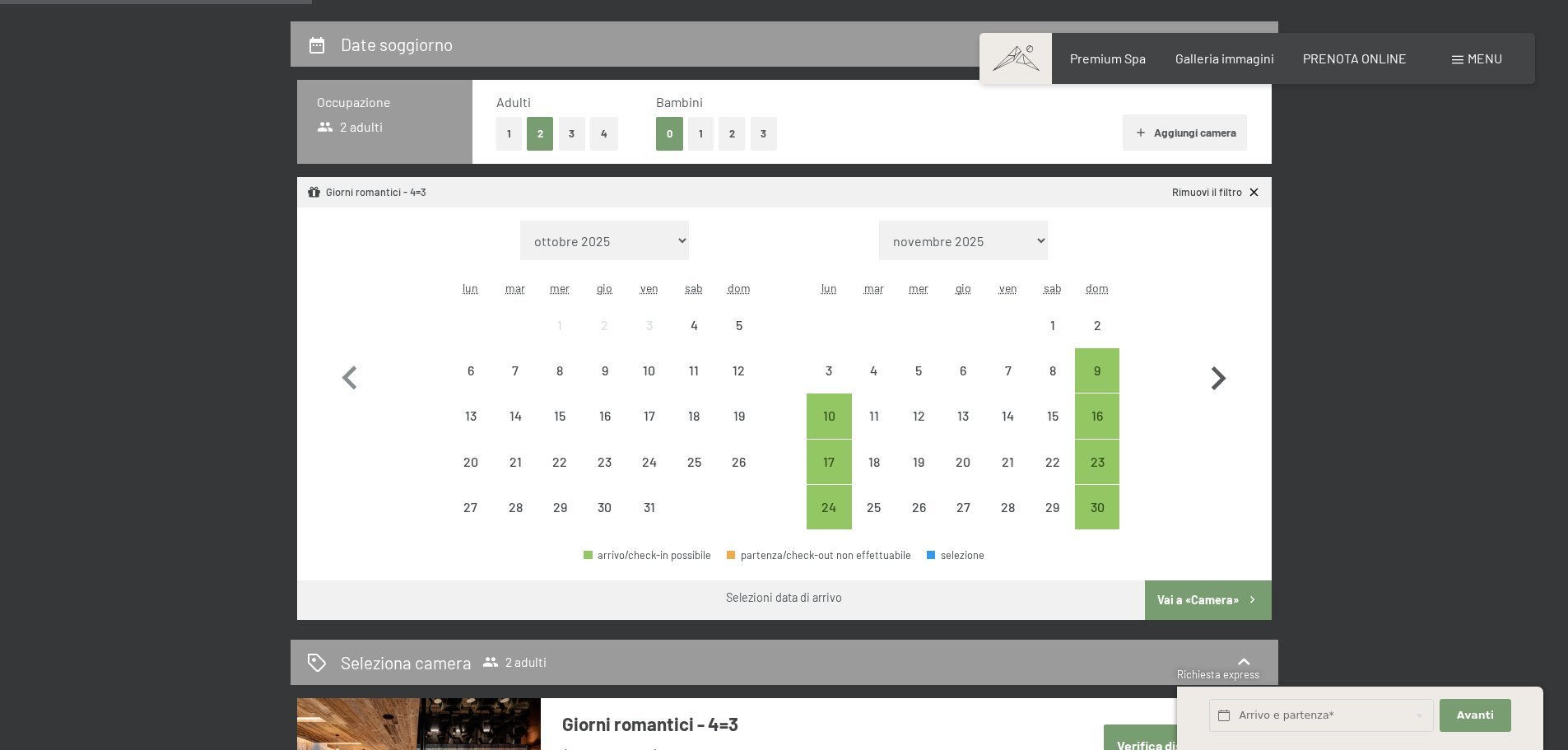
click at [1212, 374] on icon "button" at bounding box center [1217, 378] width 48 height 48
select select "[DATE]"
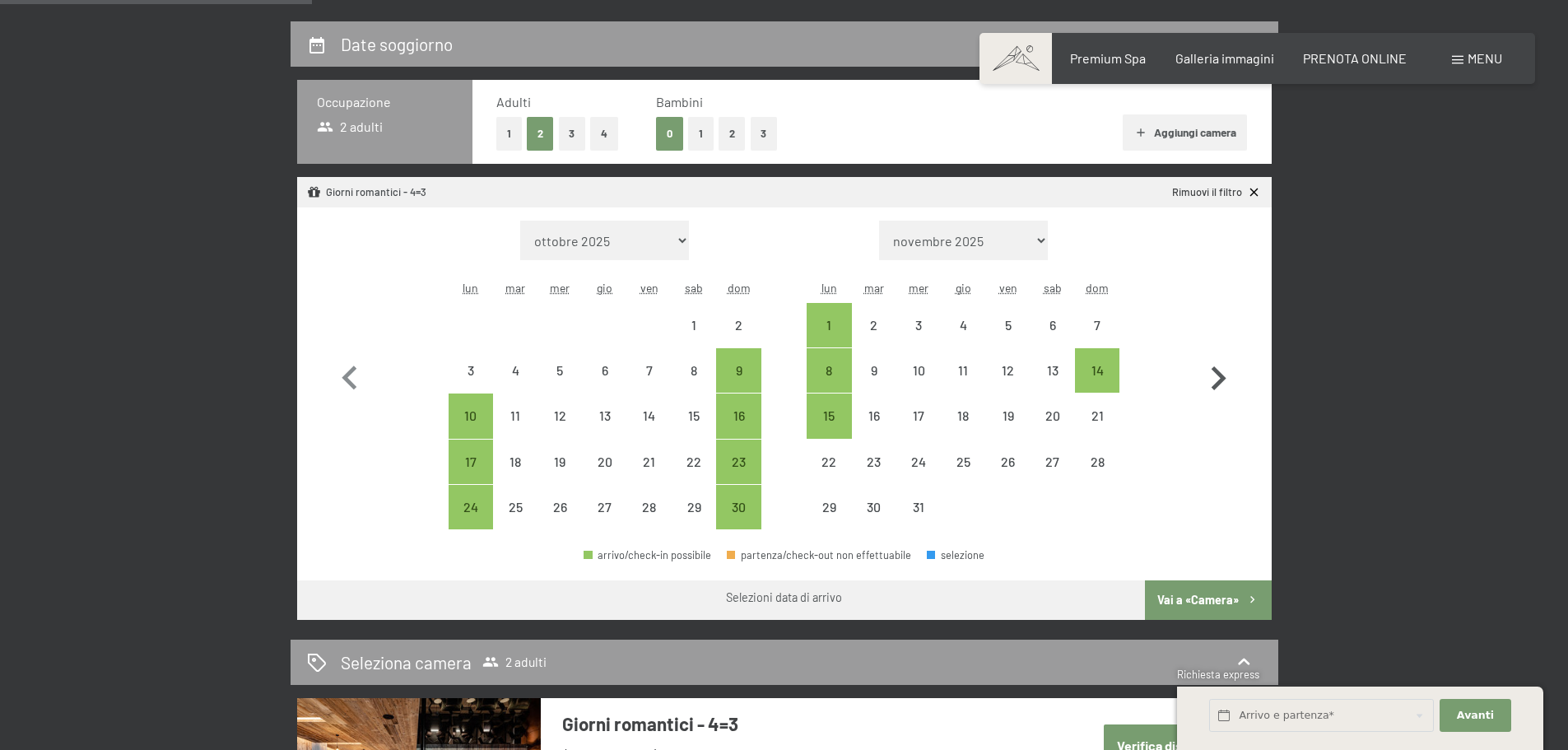
click at [1214, 376] on icon "button" at bounding box center [1217, 378] width 48 height 48
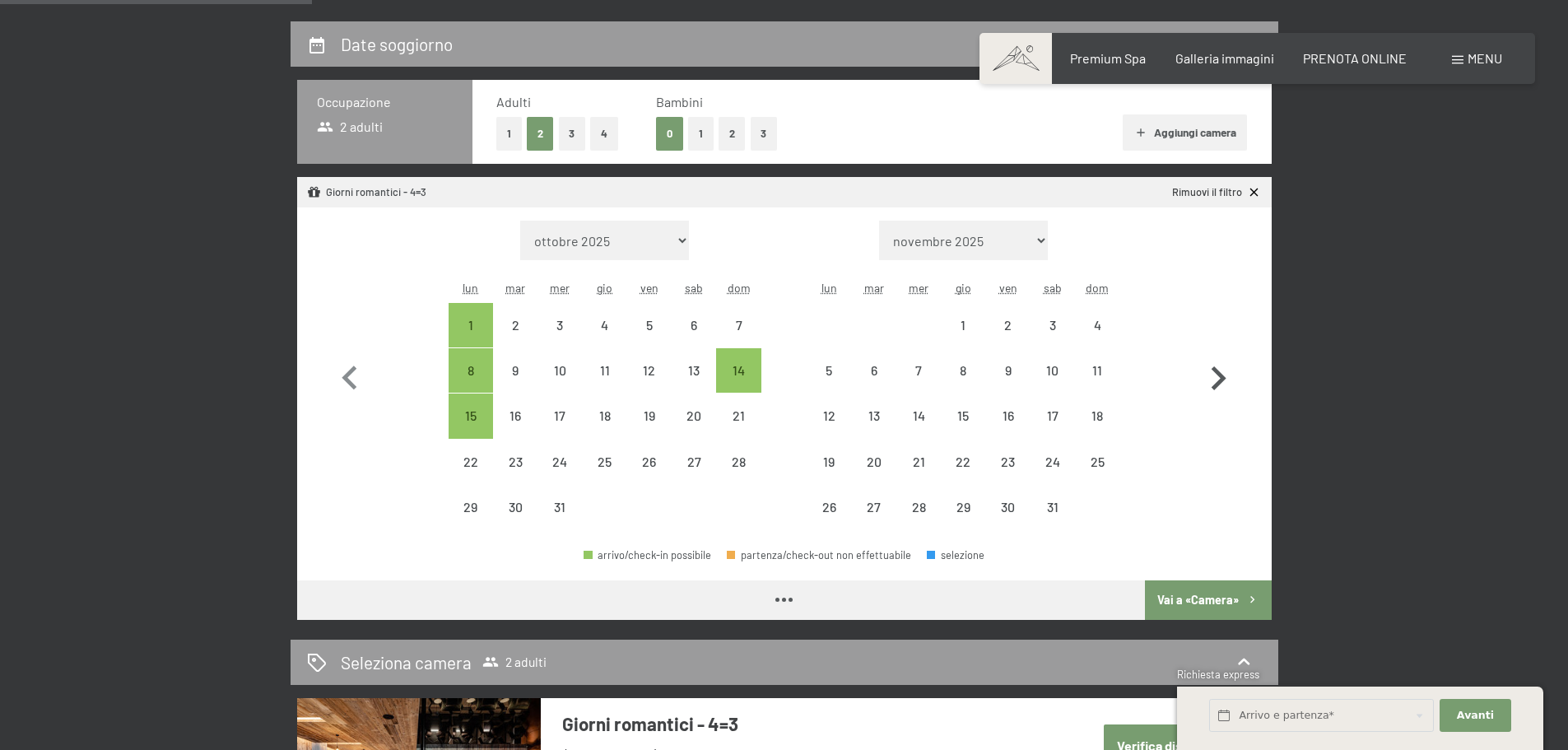
select select "[DATE]"
